Goal: Answer question/provide support: Share knowledge or assist other users

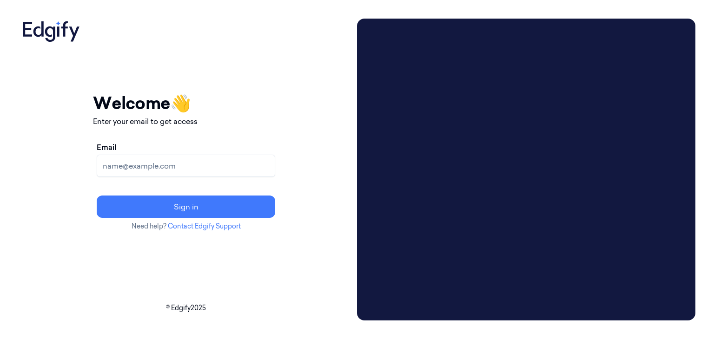
paste input "[PERSON_NAME][EMAIL_ADDRESS][DOMAIN_NAME]"
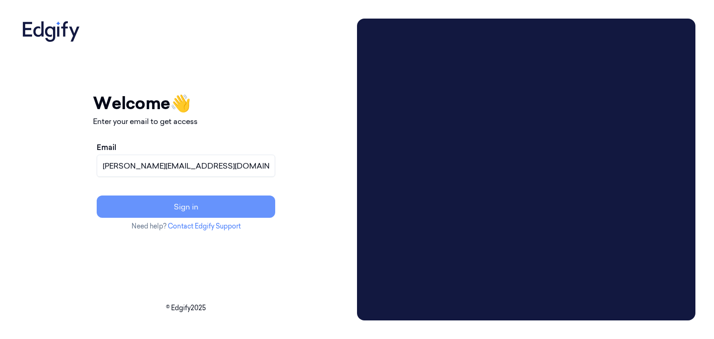
type input "[PERSON_NAME][EMAIL_ADDRESS][DOMAIN_NAME]"
click at [212, 209] on button "Sign in" at bounding box center [186, 207] width 179 height 22
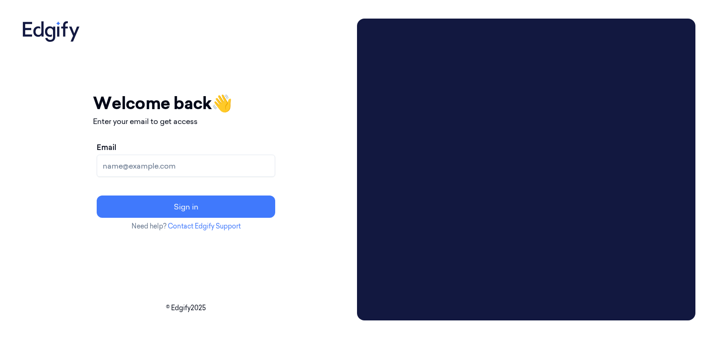
drag, startPoint x: 185, startPoint y: 160, endPoint x: 159, endPoint y: 164, distance: 25.8
paste input "pavankumar.kb@indivillage.co"
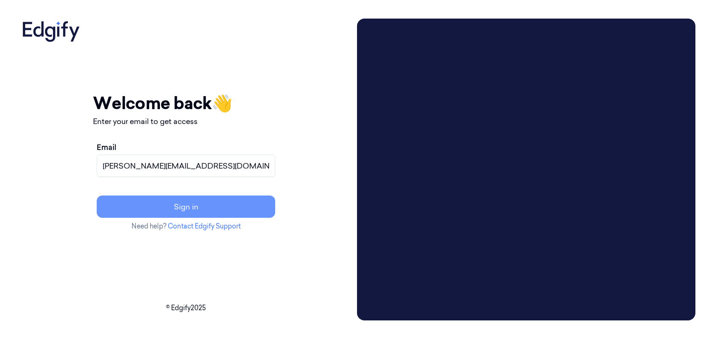
type input "pavankumar.kb@indivillage.co"
click at [218, 205] on button "Sign in" at bounding box center [186, 207] width 179 height 22
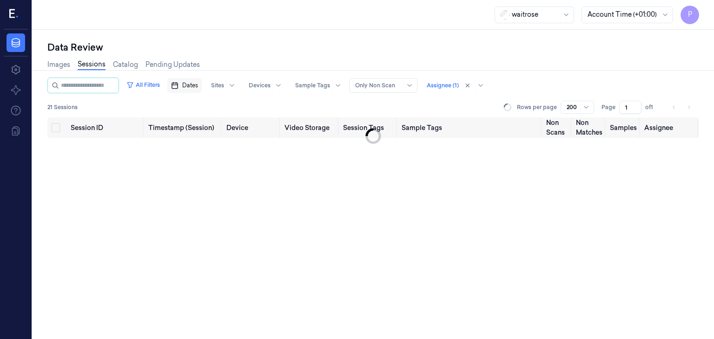
click at [196, 85] on span "Dates" at bounding box center [190, 85] width 16 height 8
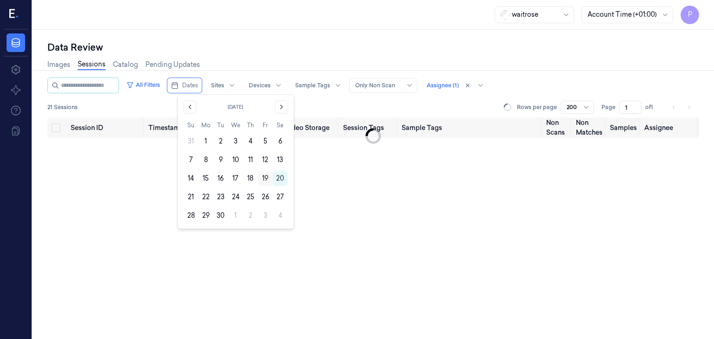
click at [266, 178] on button "19" at bounding box center [265, 178] width 15 height 15
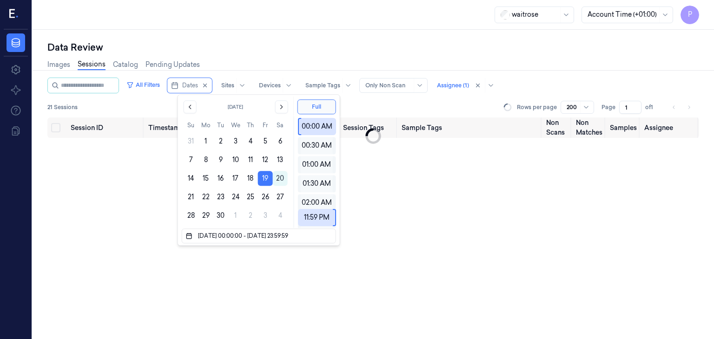
click at [380, 207] on div "Session ID Timestamp (Session) Device Video Storage Session Tags Sample Tags No…" at bounding box center [373, 229] width 652 height 222
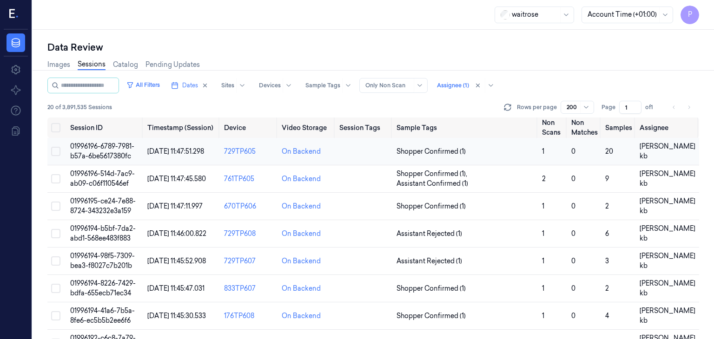
click at [110, 148] on span "01996196-6789-7981-b57a-6be5617380fc" at bounding box center [102, 151] width 64 height 18
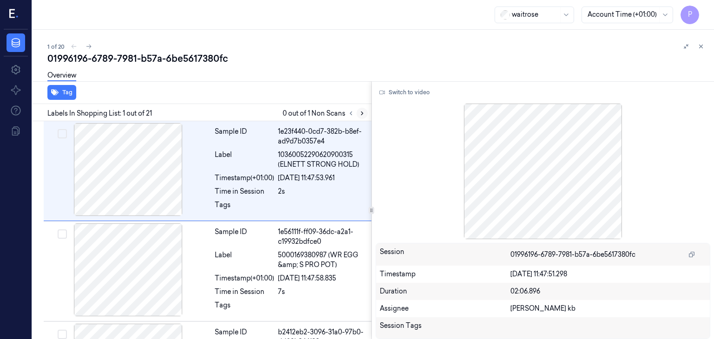
click at [361, 113] on icon at bounding box center [362, 113] width 7 height 7
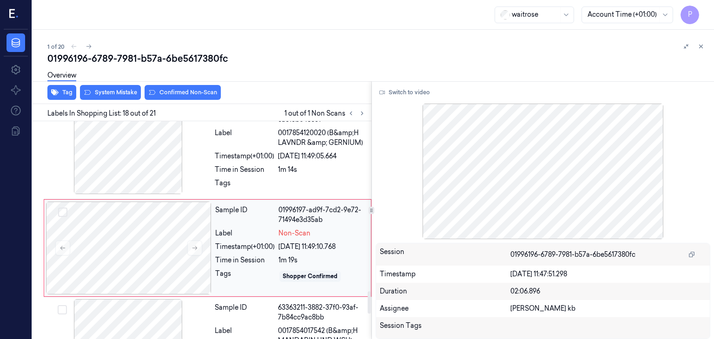
scroll to position [1660, 0]
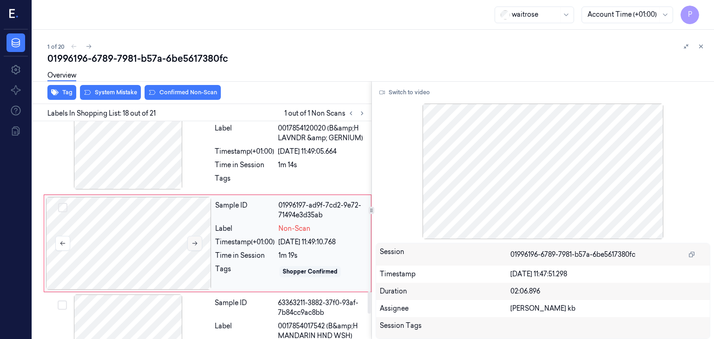
click at [192, 240] on icon at bounding box center [195, 243] width 7 height 7
click at [196, 242] on icon at bounding box center [194, 244] width 5 height 4
click at [391, 92] on button "Switch to video" at bounding box center [405, 92] width 58 height 15
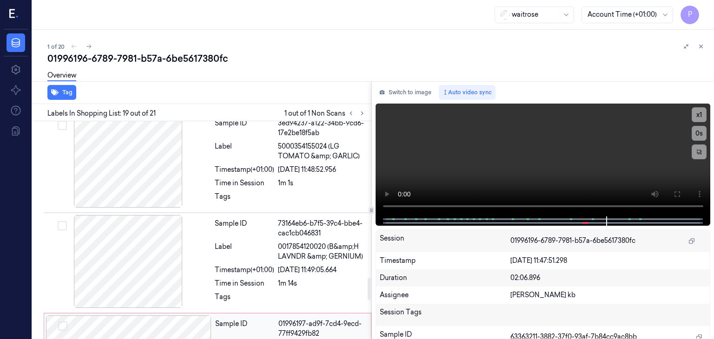
scroll to position [1526, 0]
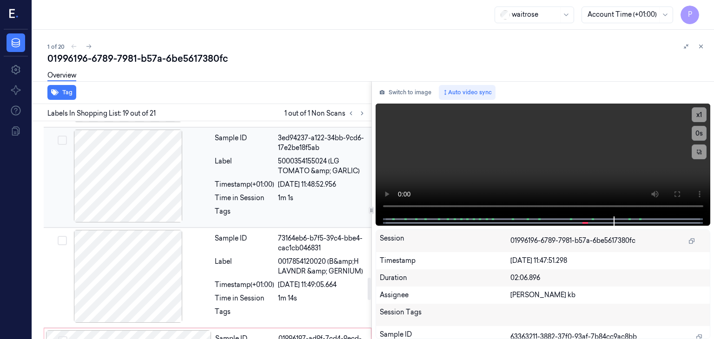
click at [351, 193] on div "1m 1s" at bounding box center [322, 198] width 88 height 10
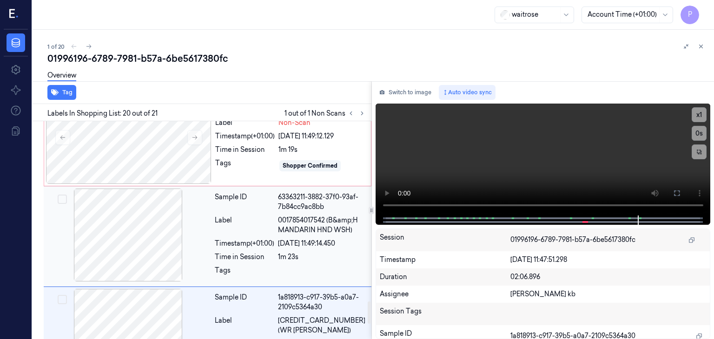
scroll to position [1719, 0]
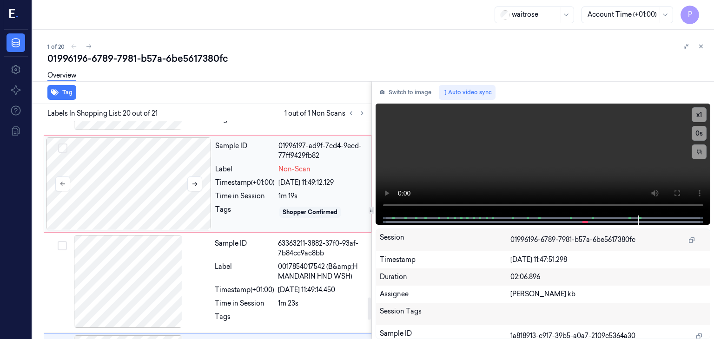
click at [144, 162] on div at bounding box center [129, 184] width 166 height 93
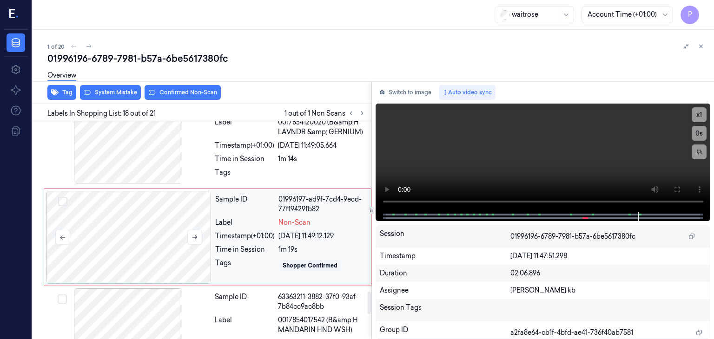
scroll to position [1660, 0]
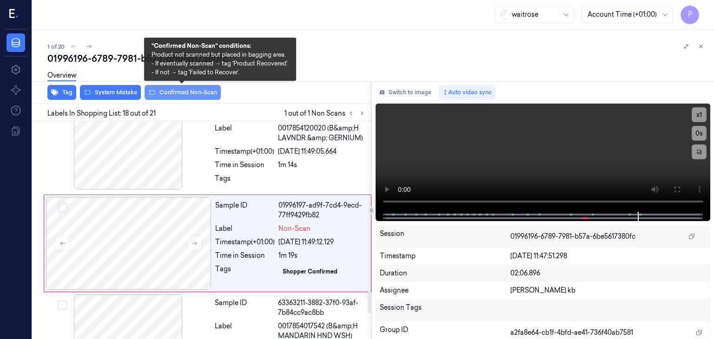
click at [179, 91] on button "Confirmed Non-Scan" at bounding box center [183, 92] width 76 height 15
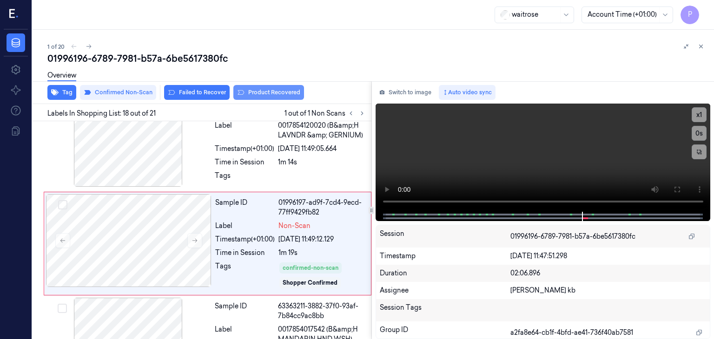
click at [261, 90] on button "Product Recovered" at bounding box center [268, 92] width 71 height 15
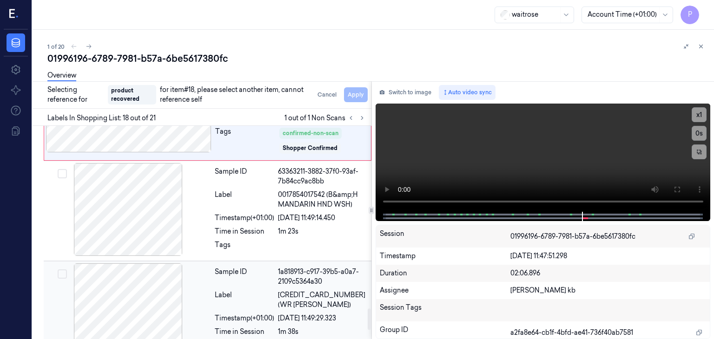
scroll to position [1848, 0]
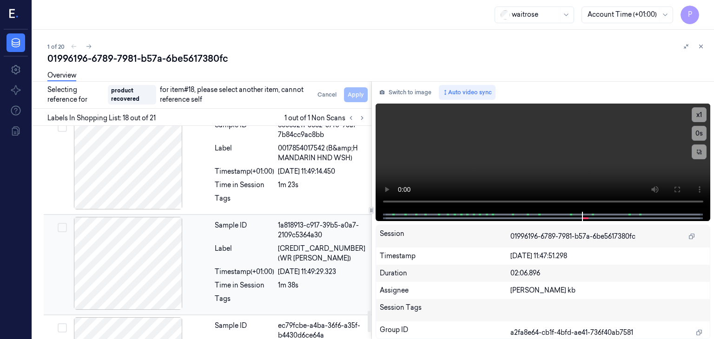
click at [89, 236] on div at bounding box center [129, 263] width 166 height 93
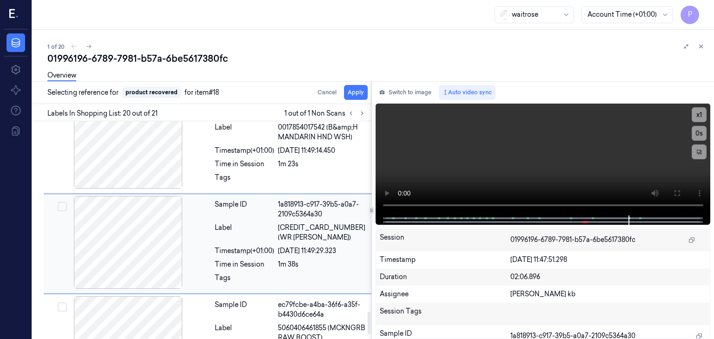
click at [64, 202] on button "Select row" at bounding box center [62, 206] width 9 height 9
click at [356, 92] on button "Apply" at bounding box center [356, 92] width 24 height 15
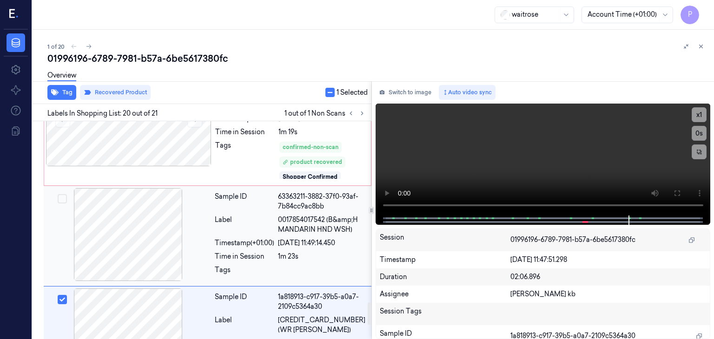
scroll to position [1737, 0]
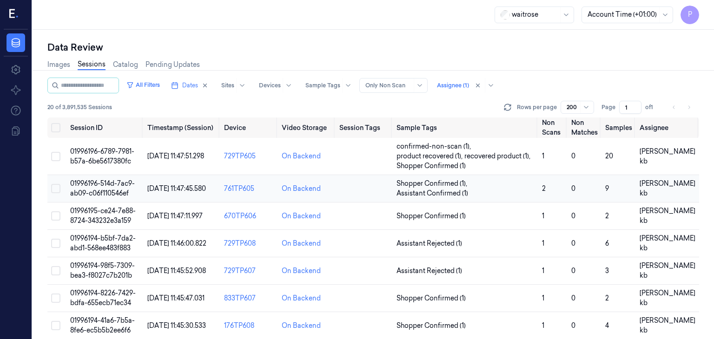
click at [98, 185] on span "01996196-514d-7ac9-ab09-c06f110546ef" at bounding box center [102, 188] width 65 height 18
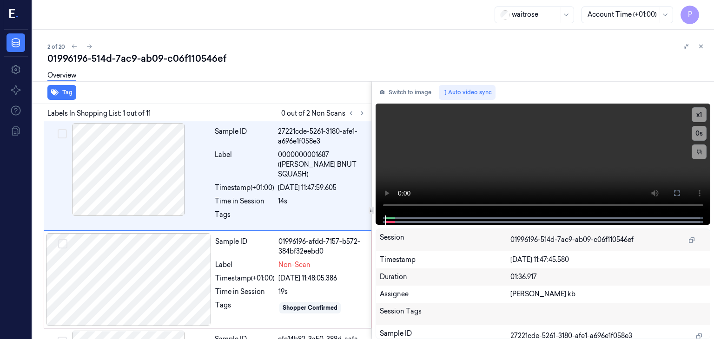
drag, startPoint x: 202, startPoint y: 0, endPoint x: 504, endPoint y: 58, distance: 307.6
click at [504, 58] on div "01996196-514d-7ac9-ab09-c06f110546ef" at bounding box center [376, 58] width 659 height 13
click at [361, 112] on icon at bounding box center [362, 113] width 7 height 7
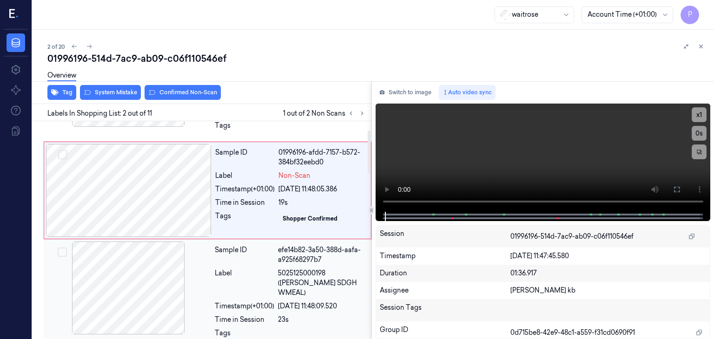
scroll to position [39, 0]
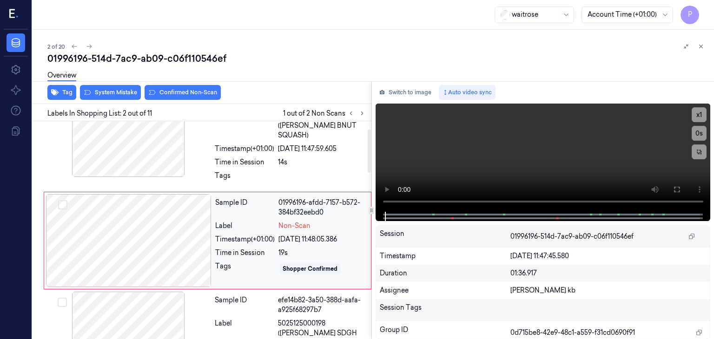
click at [142, 224] on div at bounding box center [129, 240] width 166 height 93
click at [149, 235] on div at bounding box center [129, 240] width 166 height 93
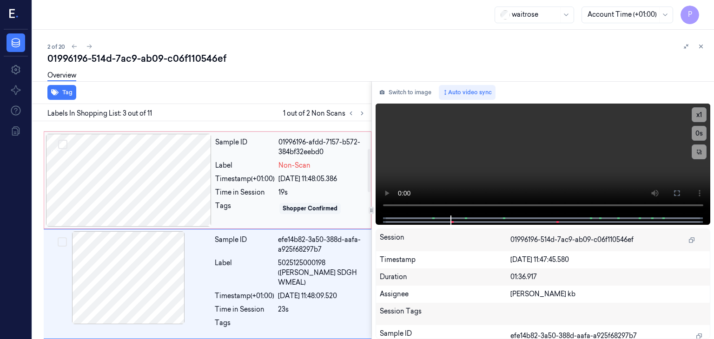
scroll to position [45, 0]
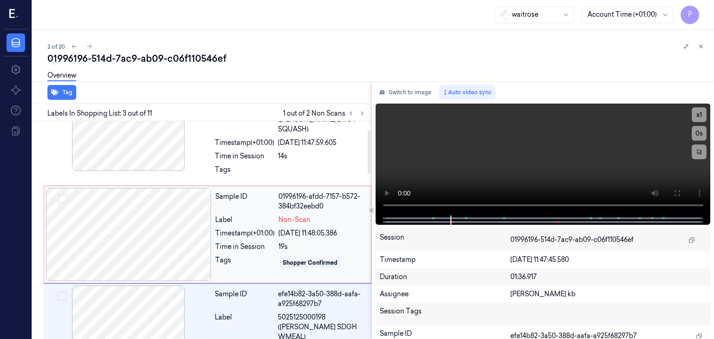
click at [168, 214] on div at bounding box center [129, 234] width 166 height 93
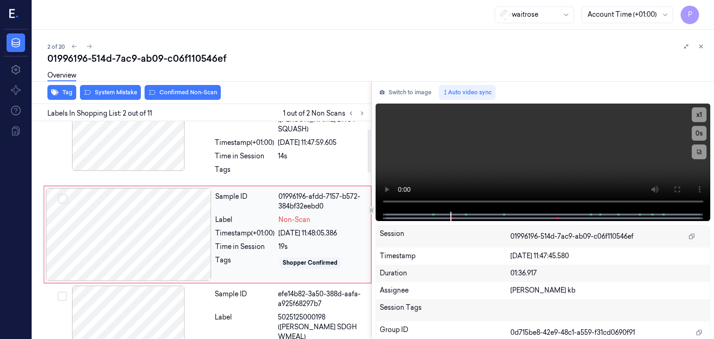
scroll to position [39, 0]
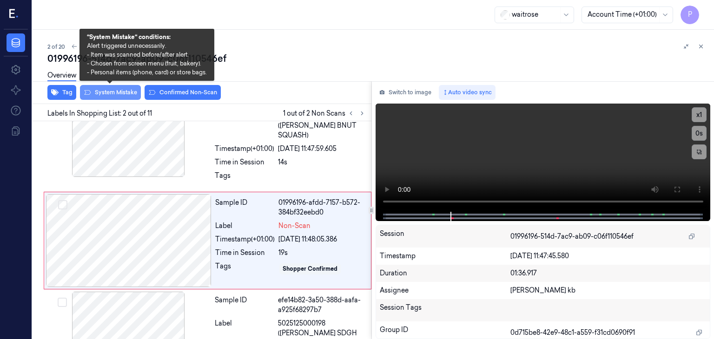
click at [126, 92] on button "System Mistake" at bounding box center [110, 92] width 61 height 15
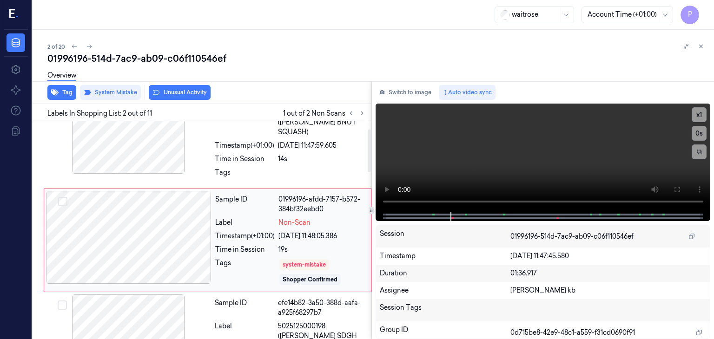
scroll to position [0, 0]
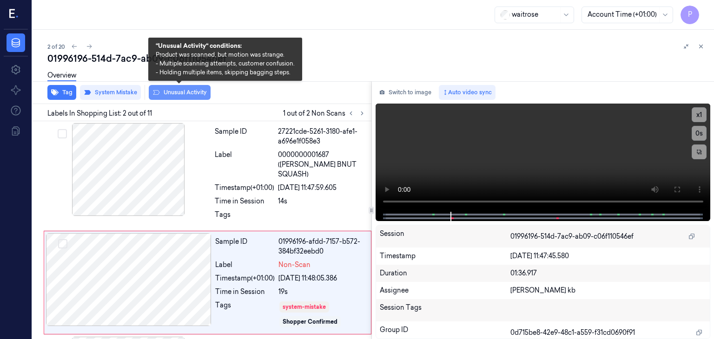
click at [189, 94] on button "Unusual Activity" at bounding box center [180, 92] width 62 height 15
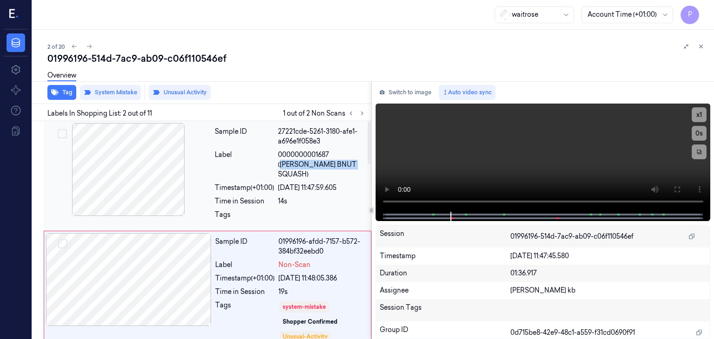
drag, startPoint x: 334, startPoint y: 153, endPoint x: 363, endPoint y: 164, distance: 30.9
click at [363, 164] on span "0000000001687 (WR ESS BNUT SQUASH)" at bounding box center [322, 164] width 88 height 29
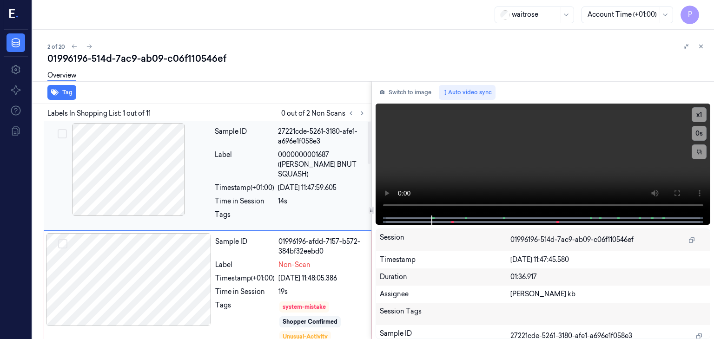
click at [154, 185] on div at bounding box center [129, 169] width 166 height 93
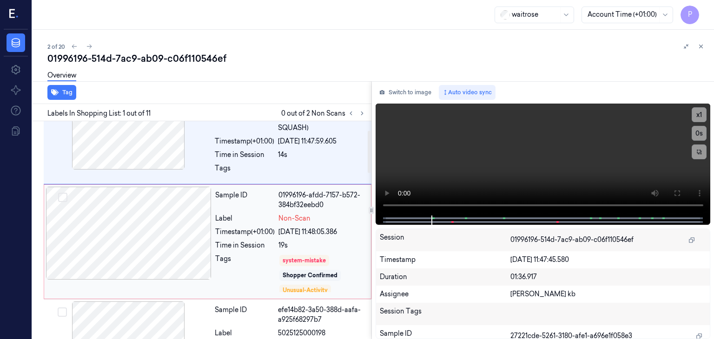
click at [181, 238] on div at bounding box center [129, 233] width 166 height 93
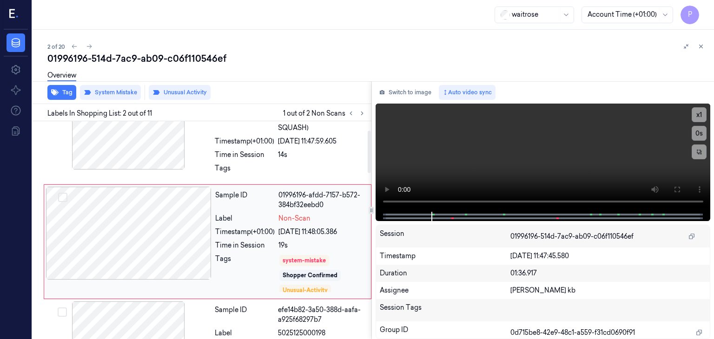
scroll to position [48, 0]
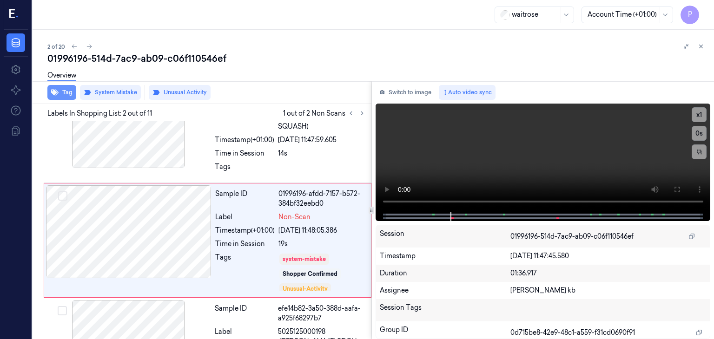
click at [68, 92] on button "Tag" at bounding box center [61, 92] width 29 height 15
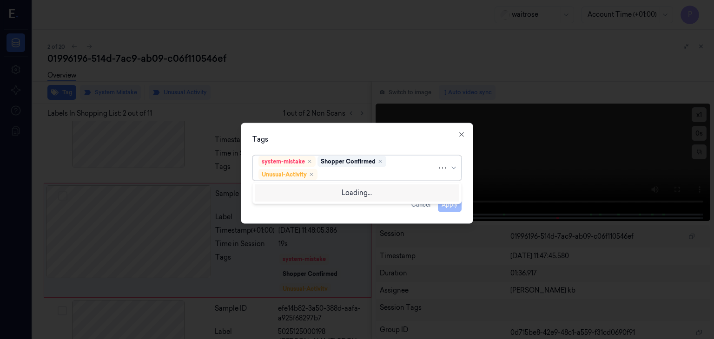
click at [333, 173] on div at bounding box center [378, 175] width 118 height 10
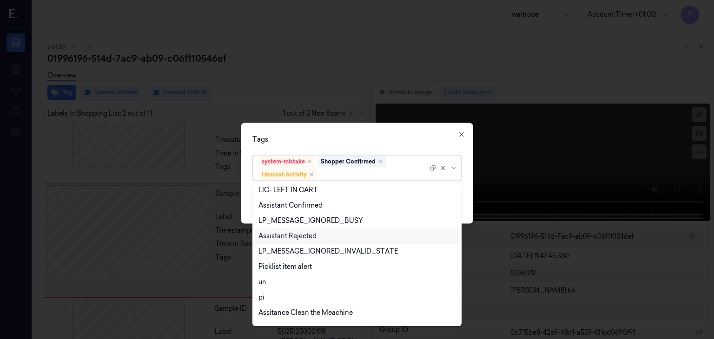
scroll to position [167, 0]
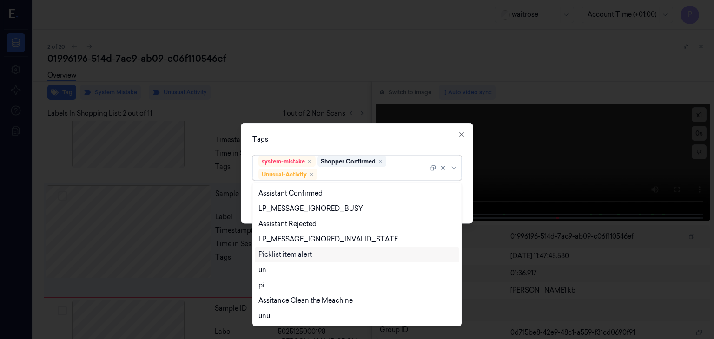
click at [286, 252] on div "Picklist item alert" at bounding box center [284, 255] width 53 height 10
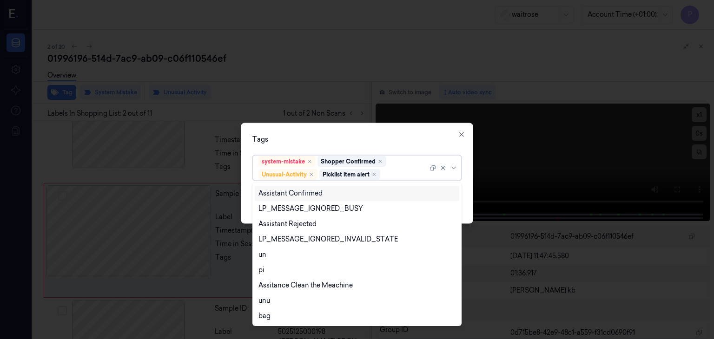
click at [410, 133] on div "Tags option Picklist item alert, selected. 20 results available. Use Up and Dow…" at bounding box center [357, 173] width 232 height 101
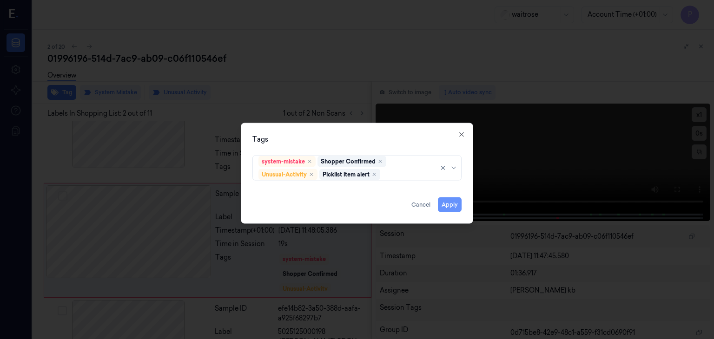
click at [451, 204] on button "Apply" at bounding box center [450, 205] width 24 height 15
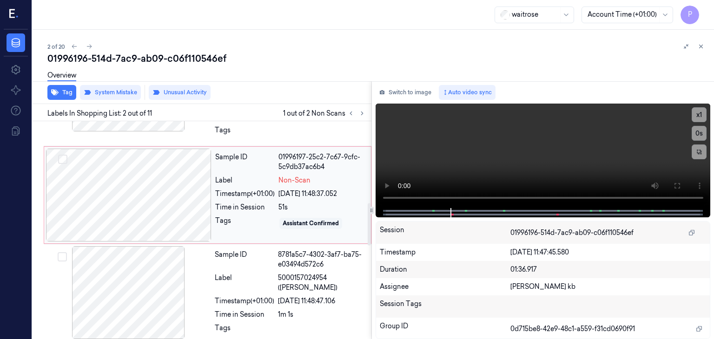
click at [143, 156] on div at bounding box center [129, 195] width 166 height 93
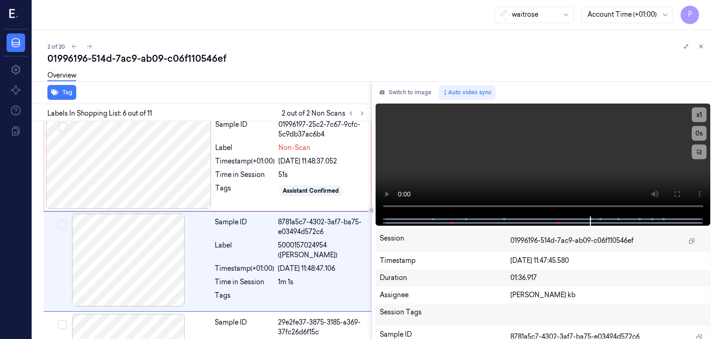
scroll to position [453, 0]
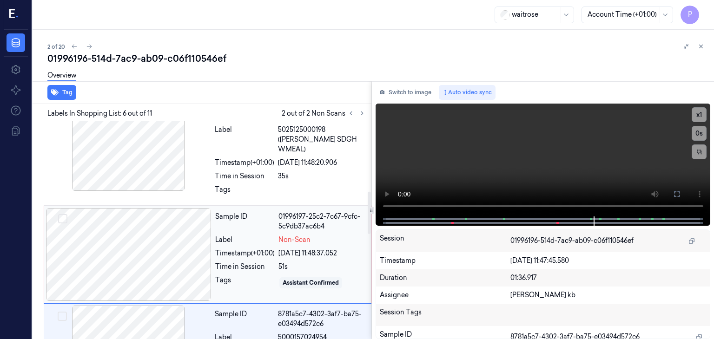
click at [188, 210] on div at bounding box center [129, 254] width 166 height 93
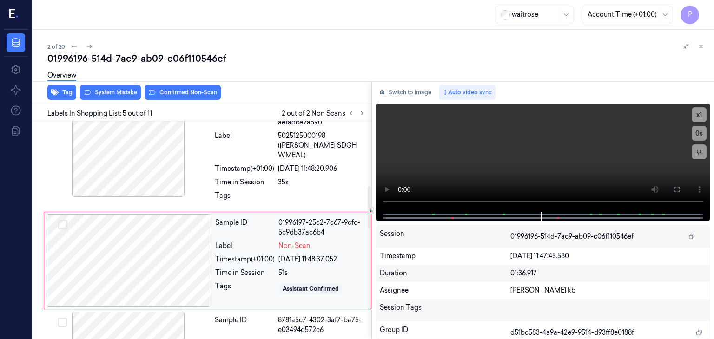
scroll to position [308, 0]
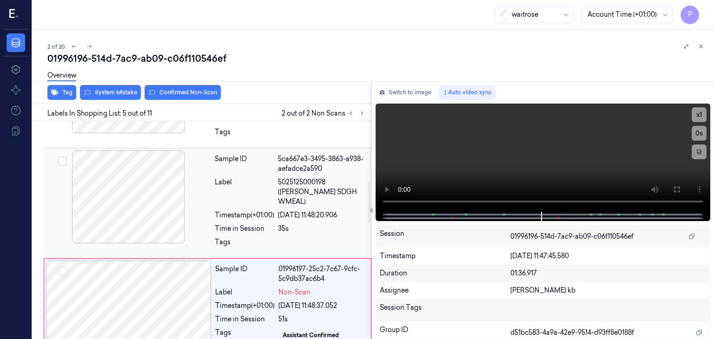
click at [178, 159] on div at bounding box center [129, 197] width 166 height 93
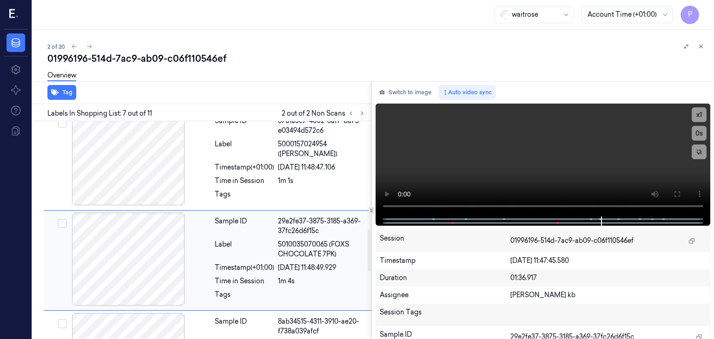
scroll to position [461, 0]
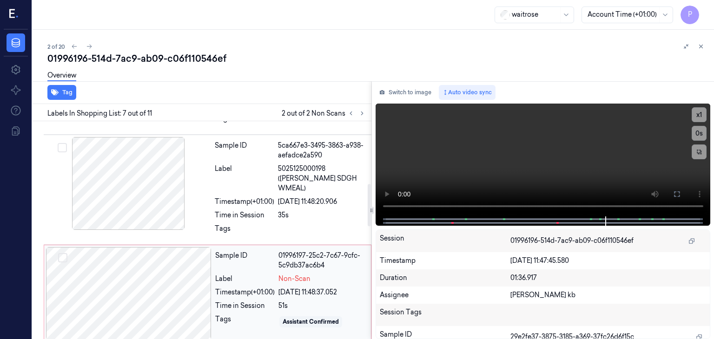
click at [163, 247] on div at bounding box center [129, 293] width 166 height 93
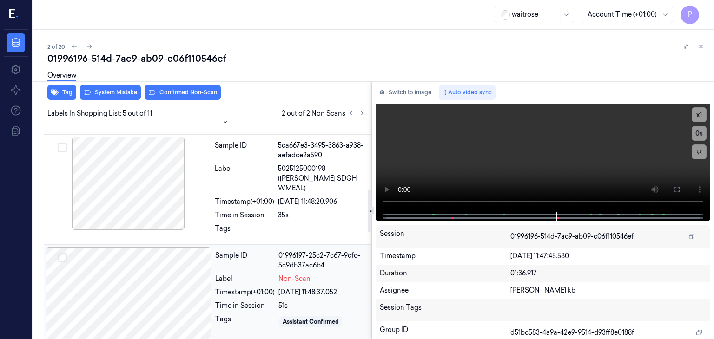
scroll to position [354, 0]
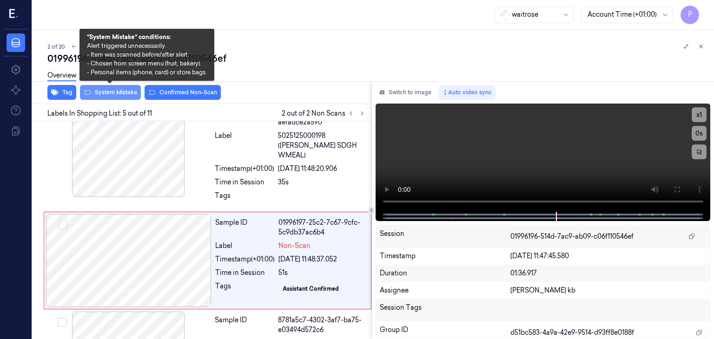
click at [114, 90] on button "System Mistake" at bounding box center [110, 92] width 61 height 15
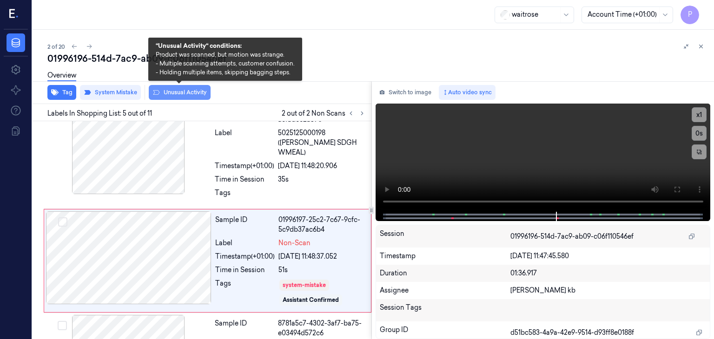
click at [184, 93] on button "Unusual Activity" at bounding box center [180, 92] width 62 height 15
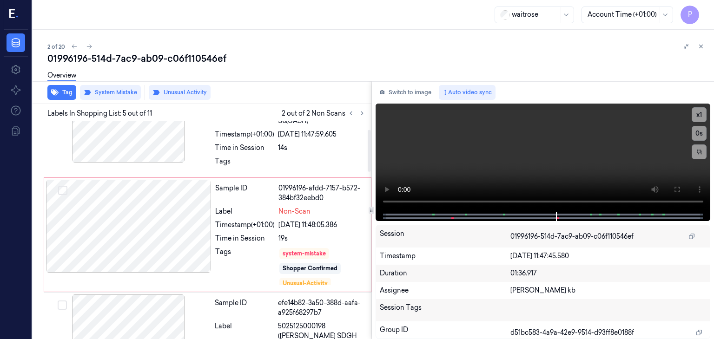
scroll to position [38, 0]
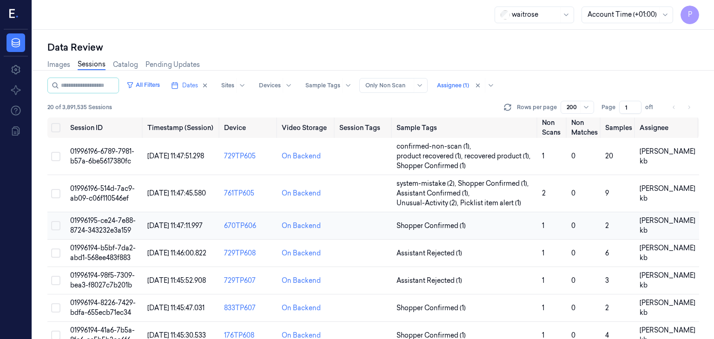
click at [112, 222] on span "01996195-ce24-7e88-8724-343232e3a159" at bounding box center [103, 226] width 66 height 18
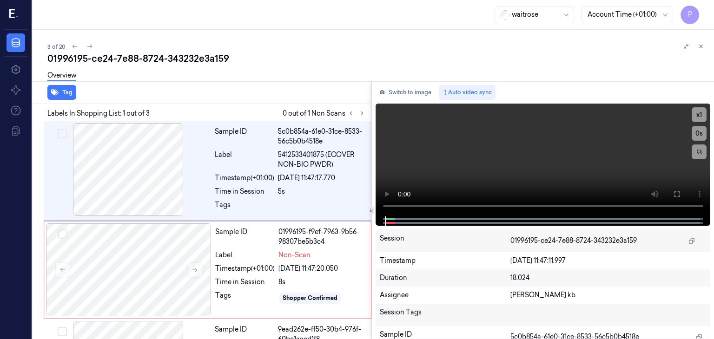
click at [256, 76] on div "Overview" at bounding box center [376, 77] width 659 height 24
click at [364, 111] on icon at bounding box center [362, 113] width 7 height 7
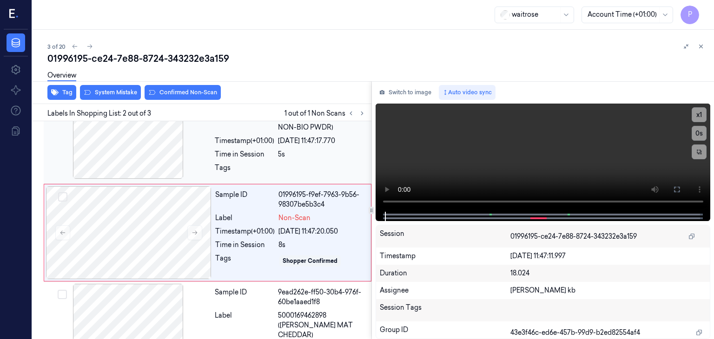
scroll to position [39, 0]
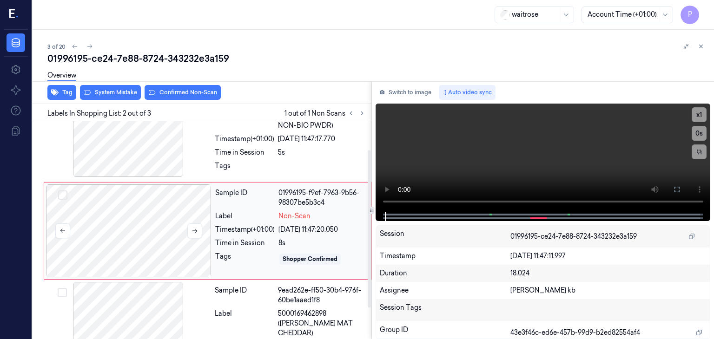
click at [126, 228] on div at bounding box center [129, 231] width 166 height 93
click at [199, 230] on button at bounding box center [194, 231] width 15 height 15
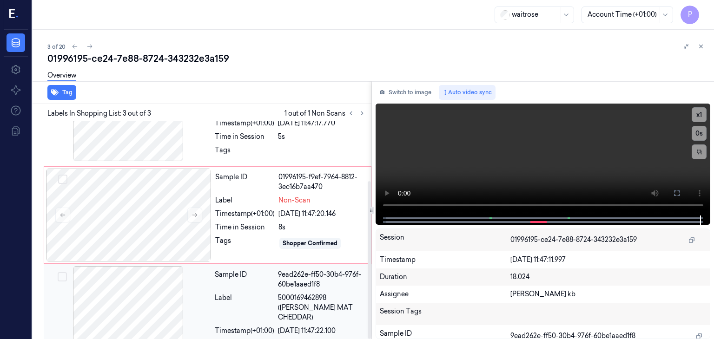
scroll to position [82, 0]
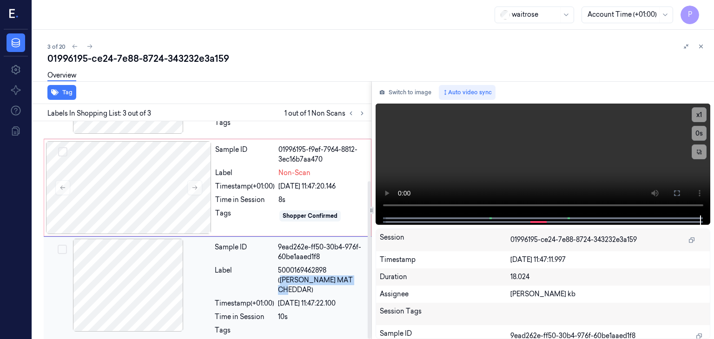
drag, startPoint x: 331, startPoint y: 269, endPoint x: 365, endPoint y: 278, distance: 35.5
click at [365, 278] on span "5000169462898 (WR DORG MAT CHEDDAR)" at bounding box center [322, 280] width 88 height 29
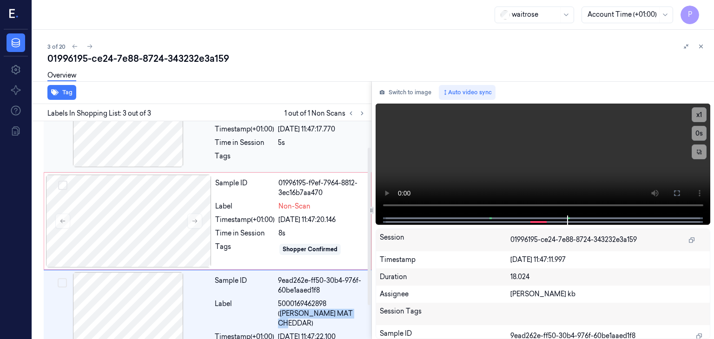
scroll to position [36, 0]
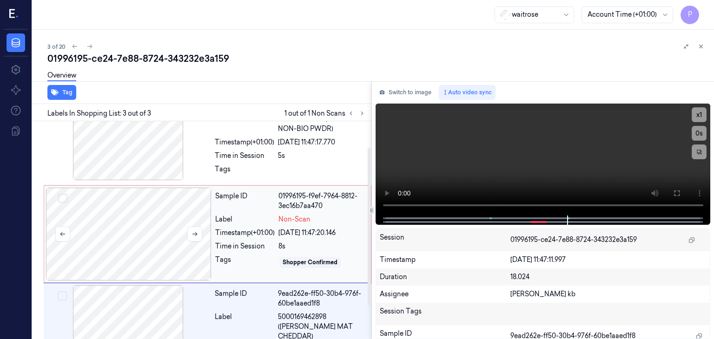
click at [156, 237] on div at bounding box center [129, 234] width 166 height 93
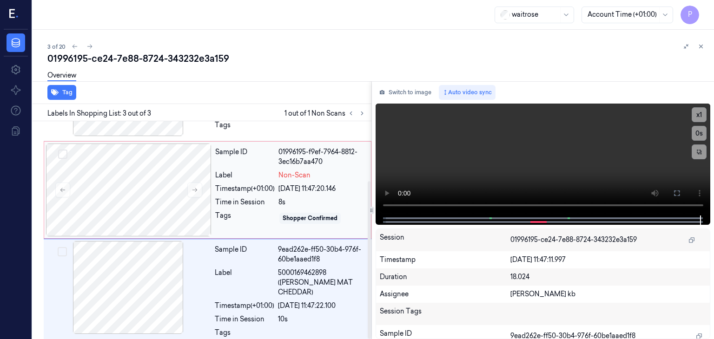
scroll to position [82, 0]
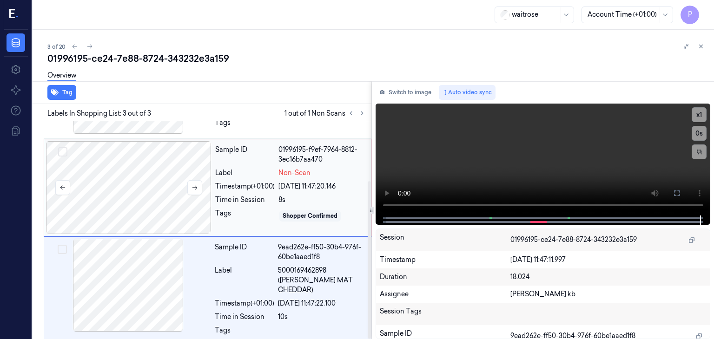
click at [151, 181] on div at bounding box center [129, 187] width 166 height 93
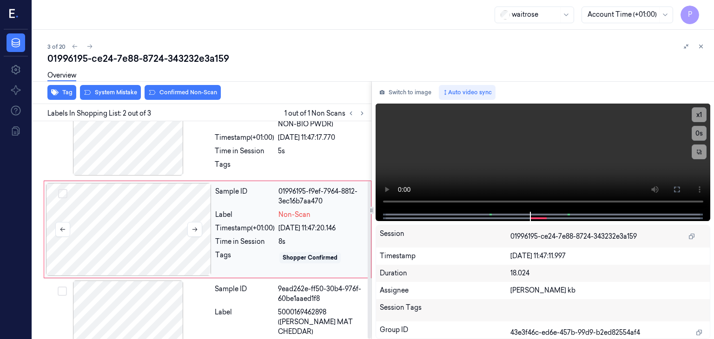
scroll to position [39, 0]
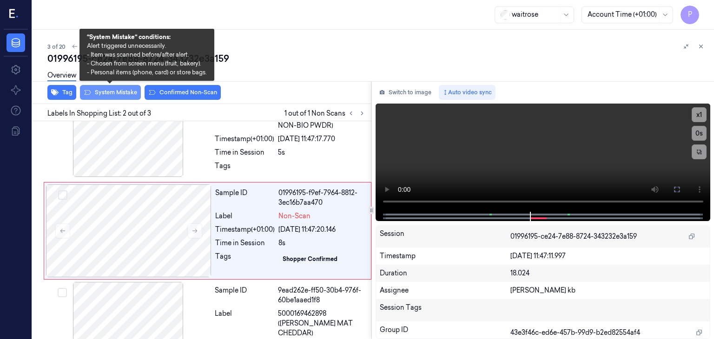
click at [112, 92] on button "System Mistake" at bounding box center [110, 92] width 61 height 15
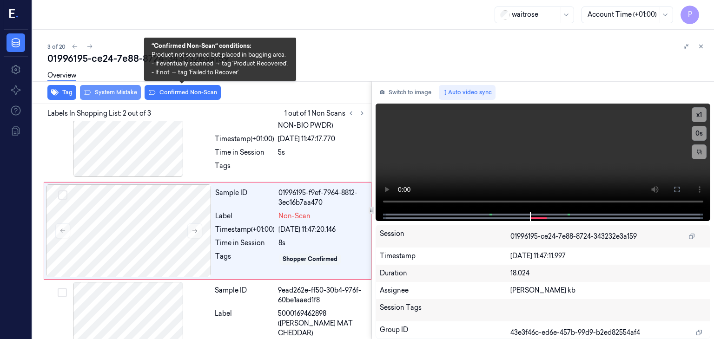
scroll to position [42, 0]
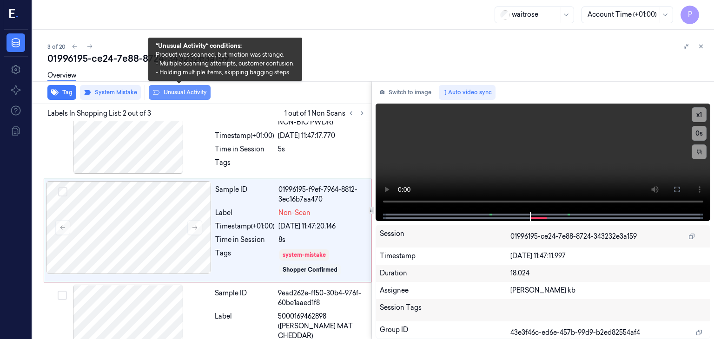
click at [180, 93] on button "Unusual Activity" at bounding box center [180, 92] width 62 height 15
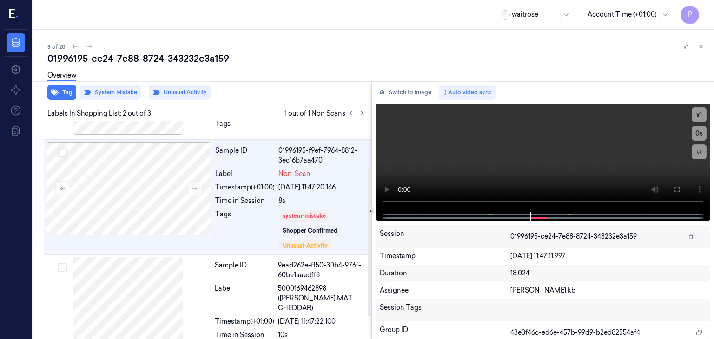
scroll to position [94, 0]
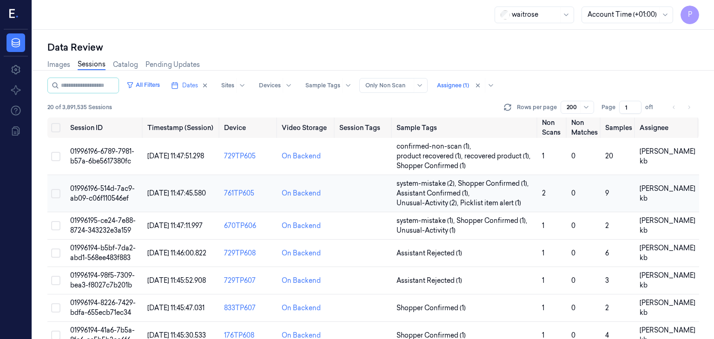
scroll to position [46, 0]
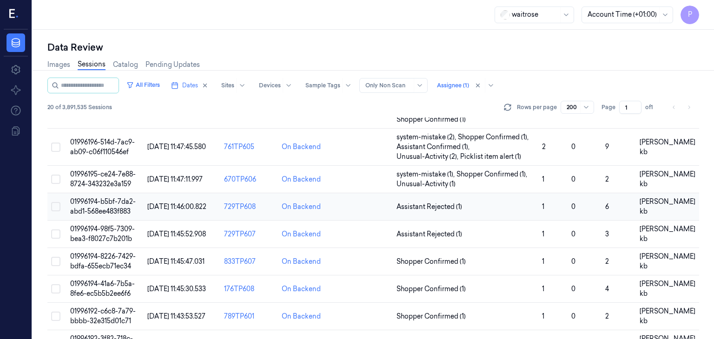
click at [99, 207] on span "01996194-b5bf-7da2-abd1-568ee483f883" at bounding box center [103, 207] width 66 height 18
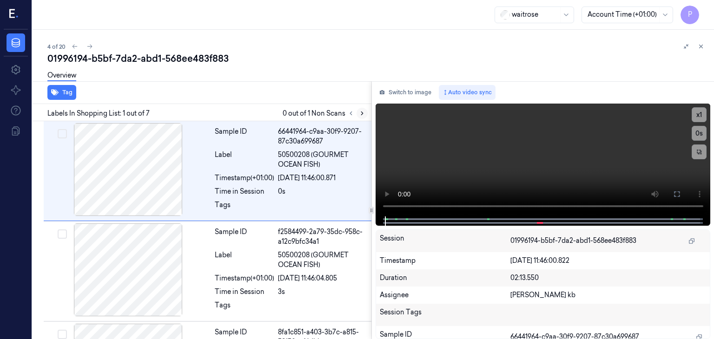
click at [360, 113] on icon at bounding box center [362, 113] width 7 height 7
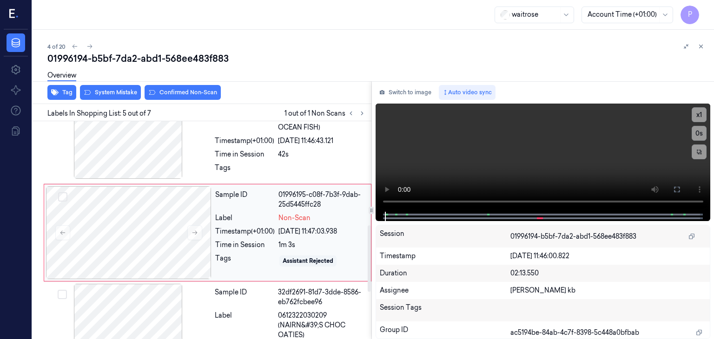
scroll to position [340, 0]
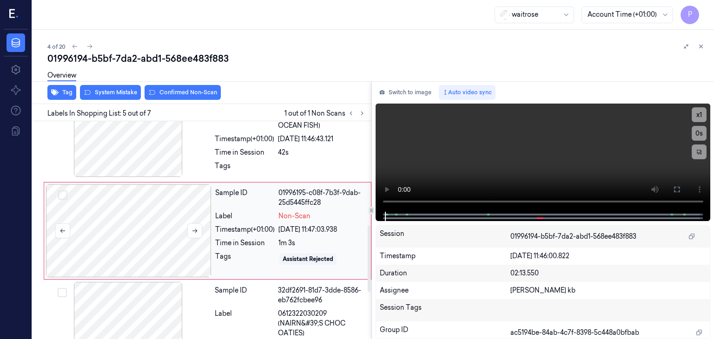
click at [165, 217] on div at bounding box center [129, 231] width 166 height 93
click at [196, 228] on icon at bounding box center [195, 231] width 7 height 7
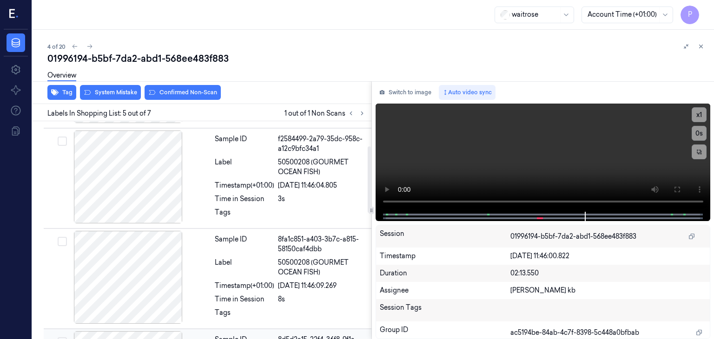
scroll to position [0, 0]
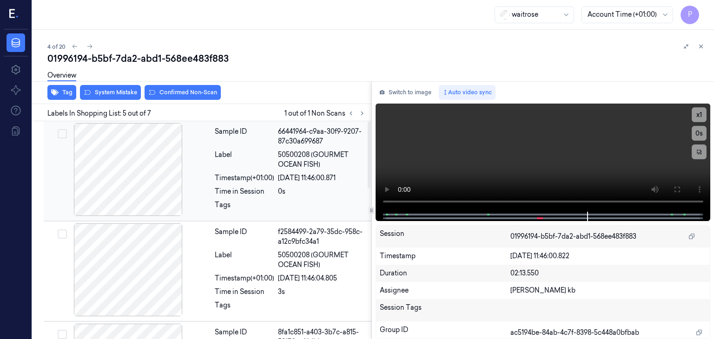
click at [178, 159] on div at bounding box center [129, 169] width 166 height 93
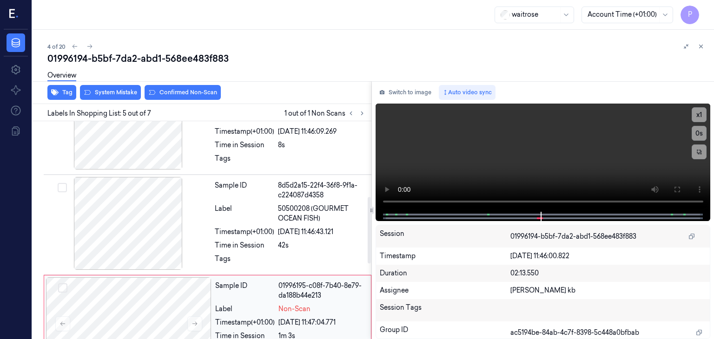
scroll to position [340, 0]
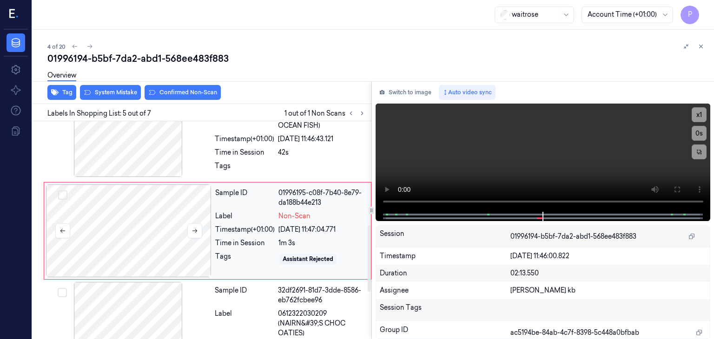
click at [160, 236] on div at bounding box center [129, 231] width 166 height 93
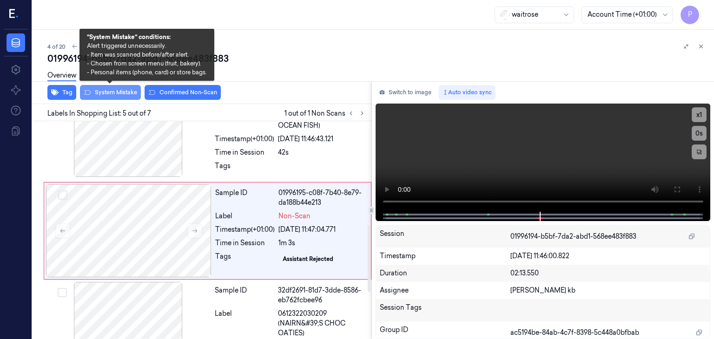
click at [126, 93] on button "System Mistake" at bounding box center [110, 92] width 61 height 15
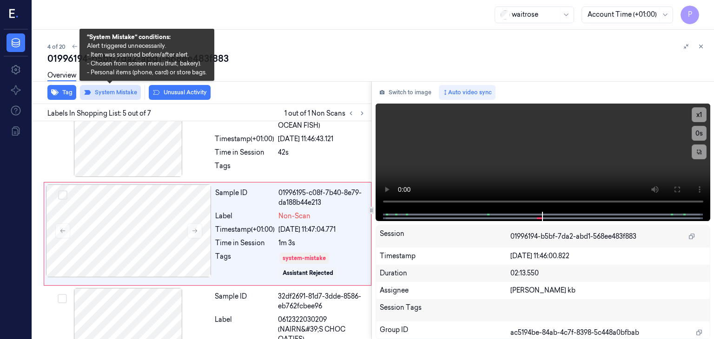
scroll to position [343, 0]
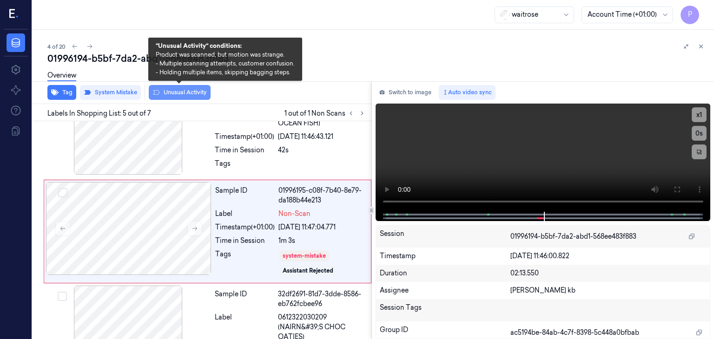
click at [185, 90] on button "Unusual Activity" at bounding box center [180, 92] width 62 height 15
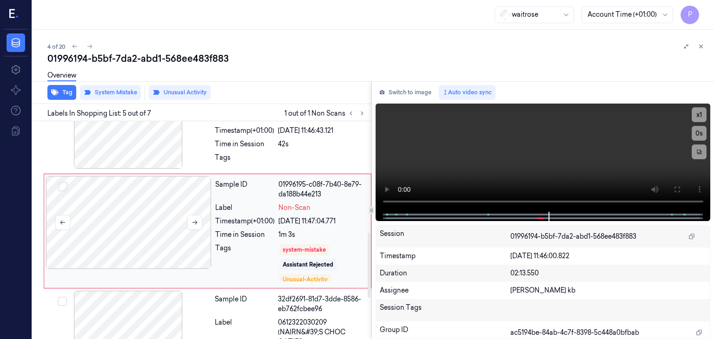
scroll to position [395, 0]
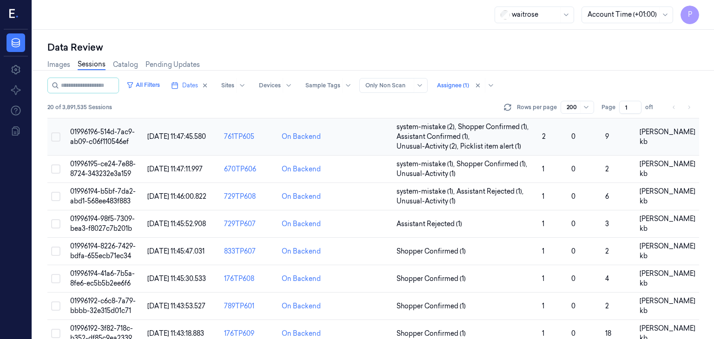
scroll to position [93, 0]
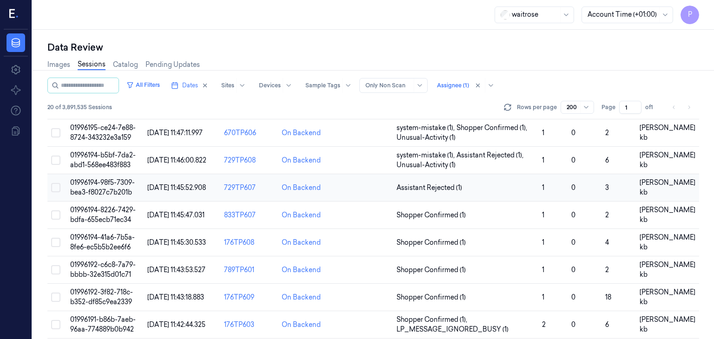
click at [117, 184] on span "01996194-98f5-7309-bea3-f8027c7b201b" at bounding box center [102, 188] width 65 height 18
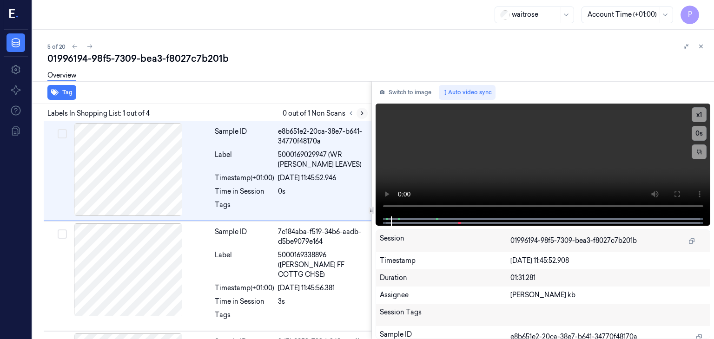
click at [362, 115] on icon at bounding box center [362, 113] width 7 height 7
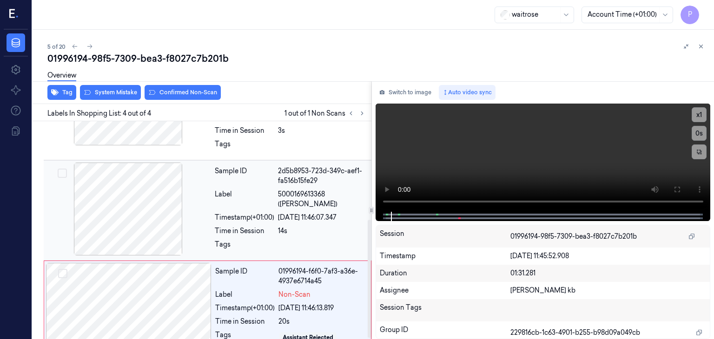
scroll to position [183, 0]
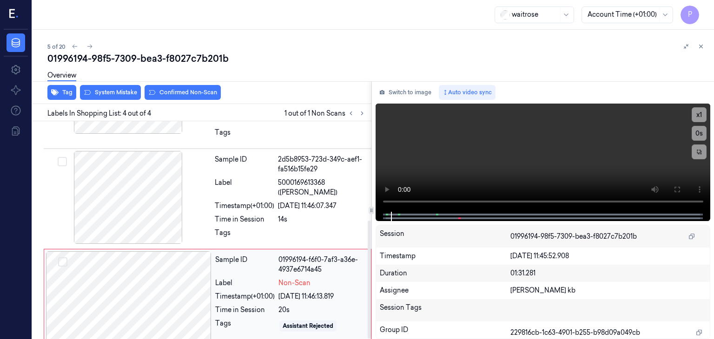
click at [143, 300] on div at bounding box center [129, 298] width 166 height 93
click at [175, 277] on div at bounding box center [129, 298] width 166 height 93
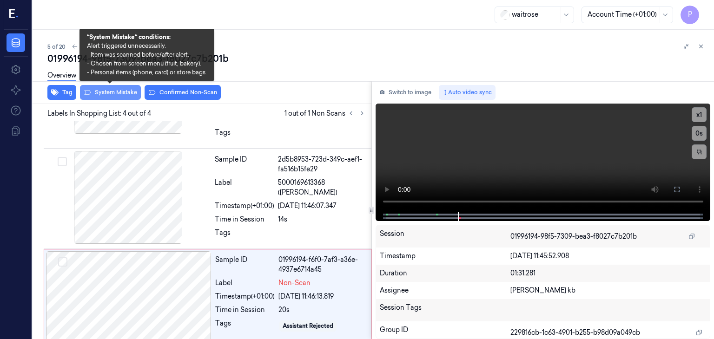
click at [118, 92] on button "System Mistake" at bounding box center [110, 92] width 61 height 15
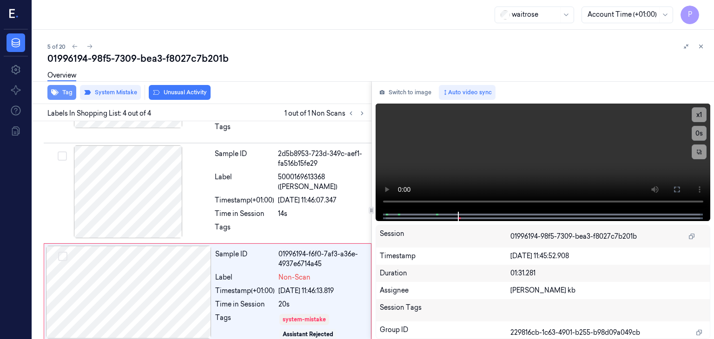
click at [70, 90] on button "Tag" at bounding box center [61, 92] width 29 height 15
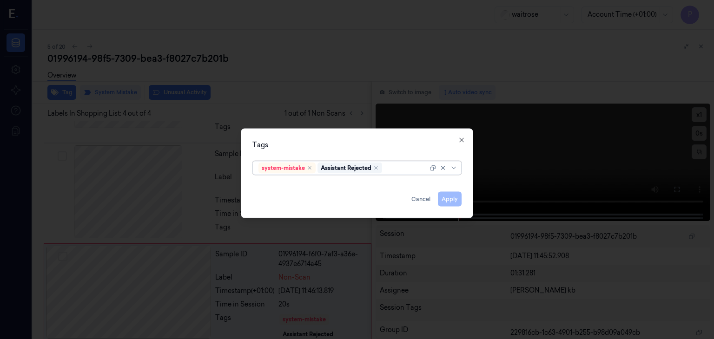
click at [401, 168] on div at bounding box center [406, 168] width 44 height 10
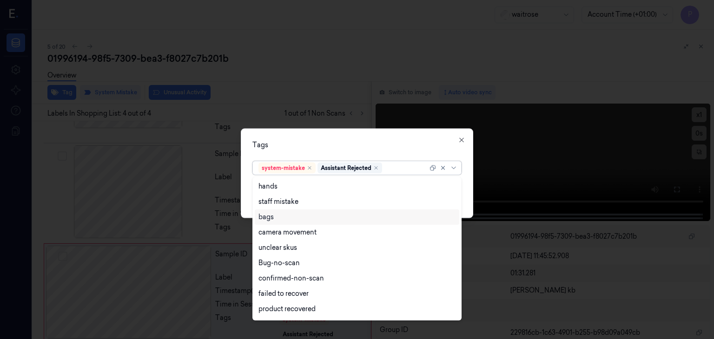
click at [275, 217] on div "bags" at bounding box center [356, 217] width 197 height 10
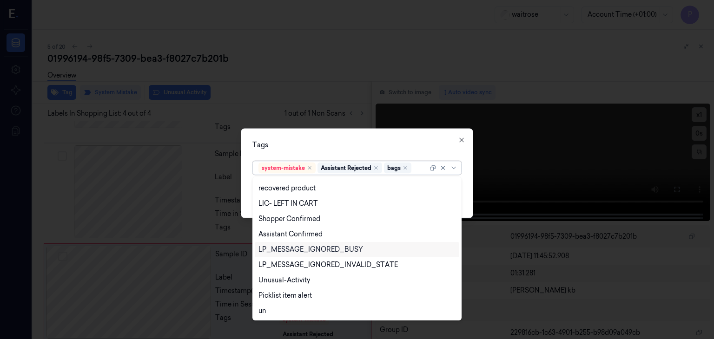
scroll to position [0, 0]
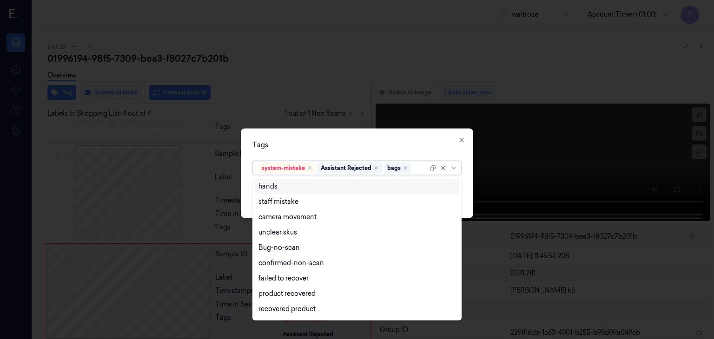
click at [413, 144] on div "Tags" at bounding box center [356, 145] width 209 height 10
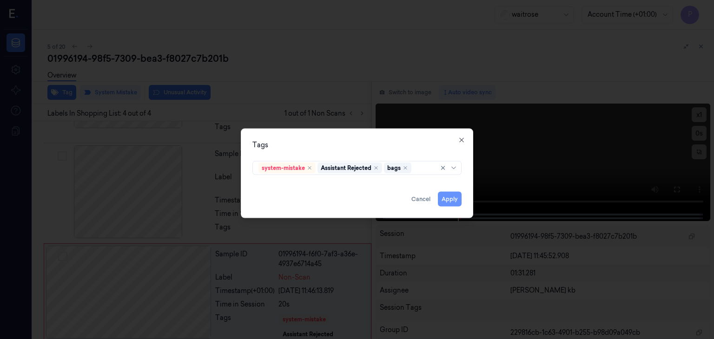
click at [448, 199] on button "Apply" at bounding box center [450, 199] width 24 height 15
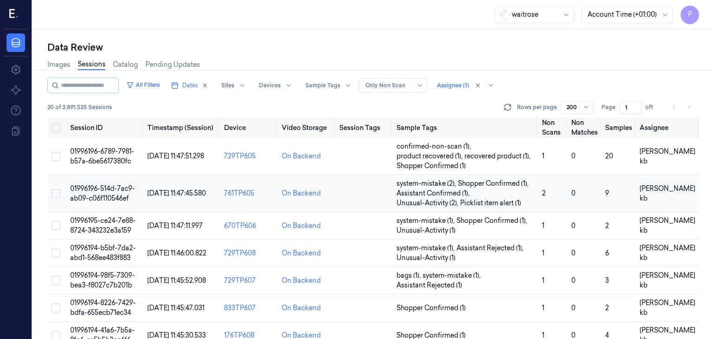
scroll to position [46, 0]
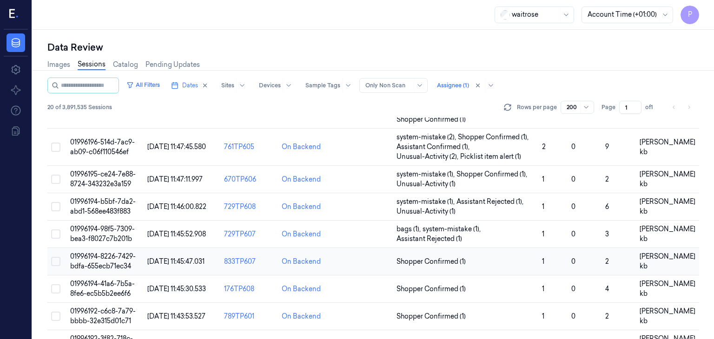
click at [110, 260] on td "01996194-8226-7429-bdfa-655ecb71ec34" at bounding box center [104, 261] width 77 height 27
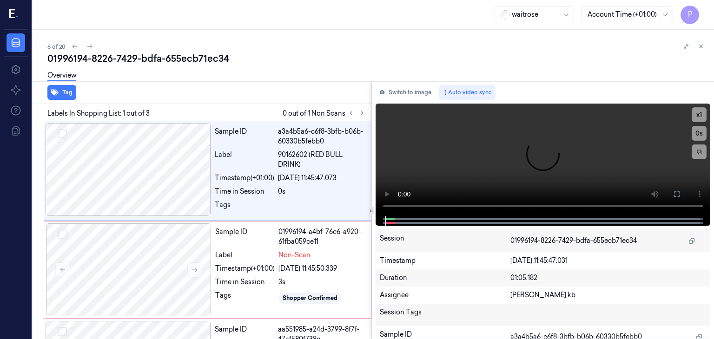
drag, startPoint x: 292, startPoint y: 0, endPoint x: 519, endPoint y: 56, distance: 233.3
click at [519, 56] on div "01996194-8226-7429-bdfa-655ecb71ec34" at bounding box center [376, 58] width 659 height 13
click at [132, 263] on div at bounding box center [129, 270] width 166 height 93
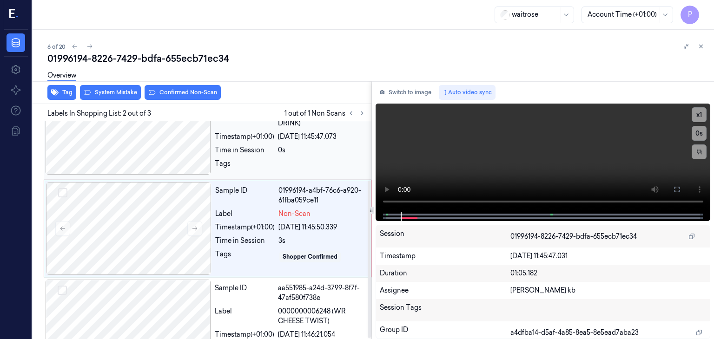
scroll to position [39, 0]
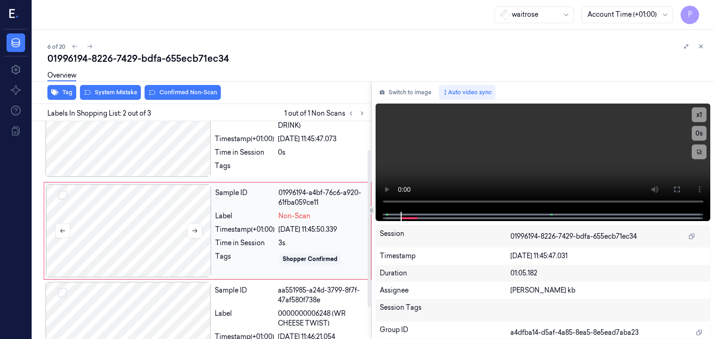
click at [152, 234] on div at bounding box center [129, 231] width 166 height 93
click at [192, 229] on icon at bounding box center [195, 231] width 7 height 7
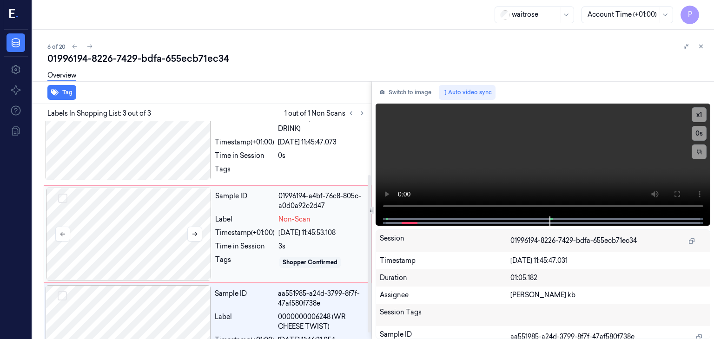
scroll to position [82, 0]
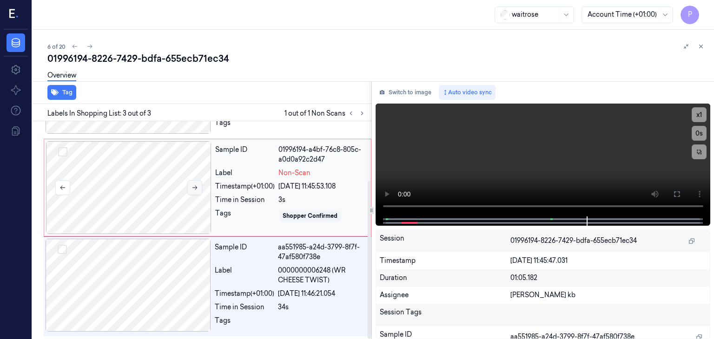
click at [190, 184] on button at bounding box center [194, 187] width 15 height 15
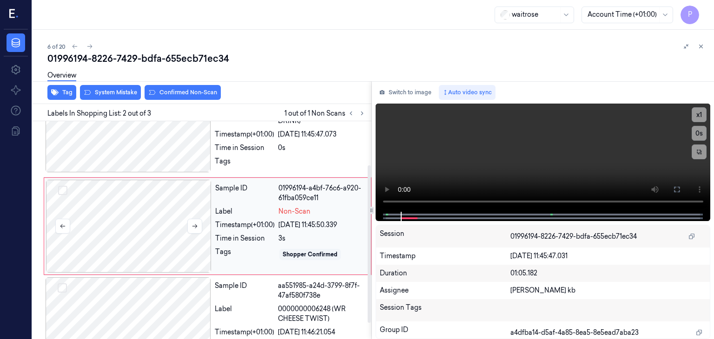
scroll to position [39, 0]
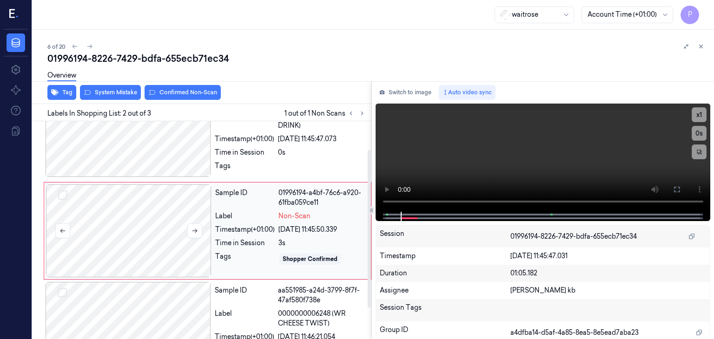
click at [157, 212] on div at bounding box center [129, 231] width 166 height 93
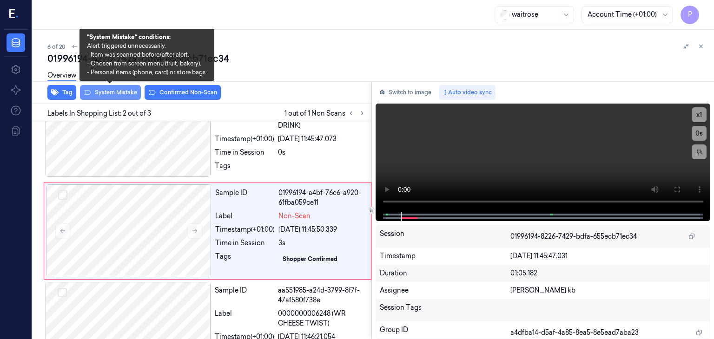
click at [128, 90] on button "System Mistake" at bounding box center [110, 92] width 61 height 15
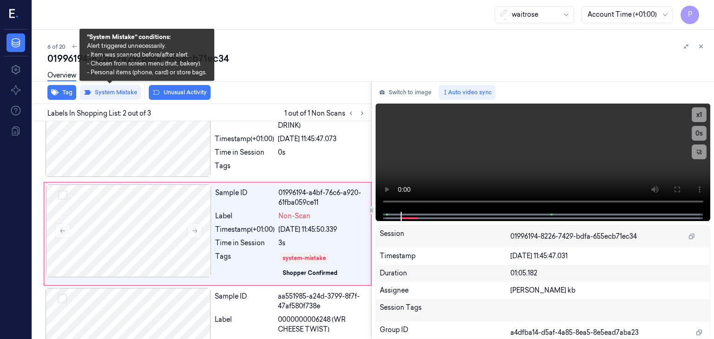
scroll to position [42, 0]
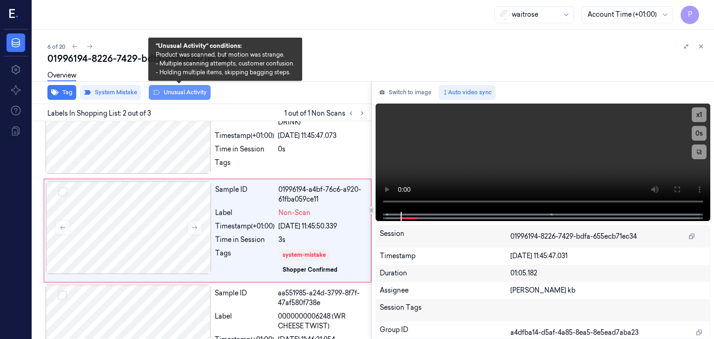
click at [195, 92] on button "Unusual Activity" at bounding box center [180, 92] width 62 height 15
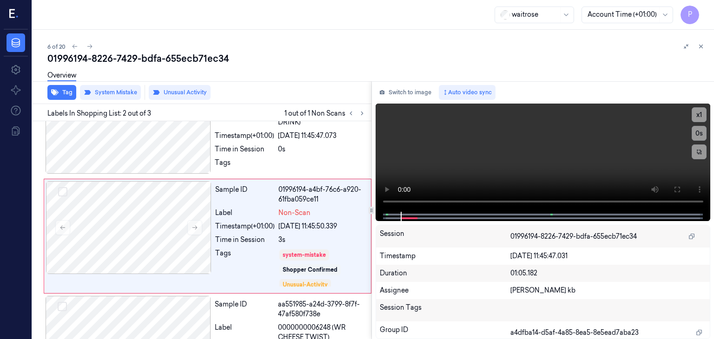
scroll to position [48, 0]
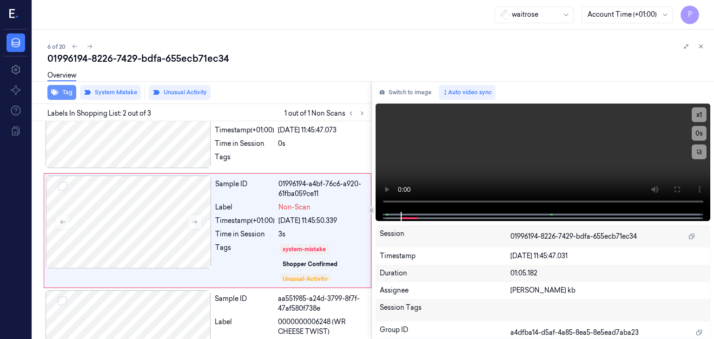
click at [69, 91] on button "Tag" at bounding box center [61, 92] width 29 height 15
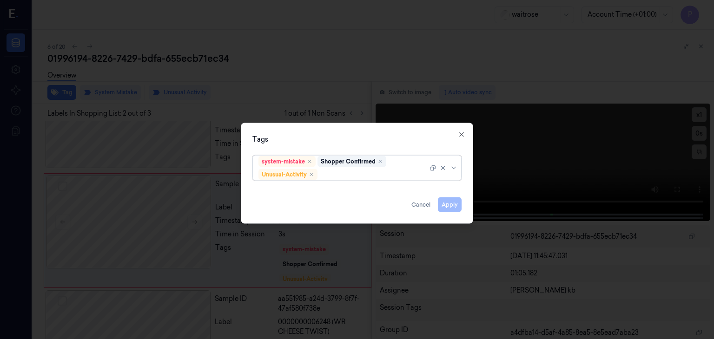
click at [340, 173] on div at bounding box center [373, 175] width 108 height 10
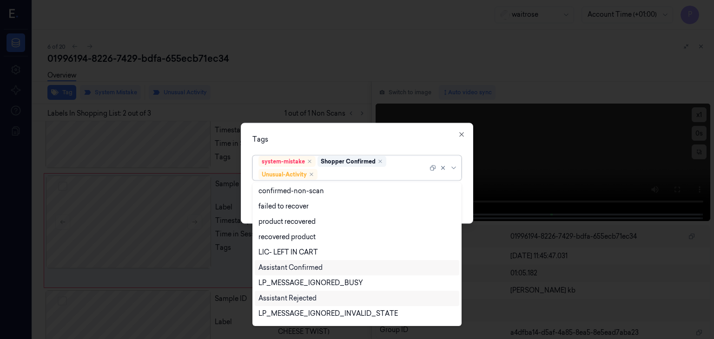
scroll to position [121, 0]
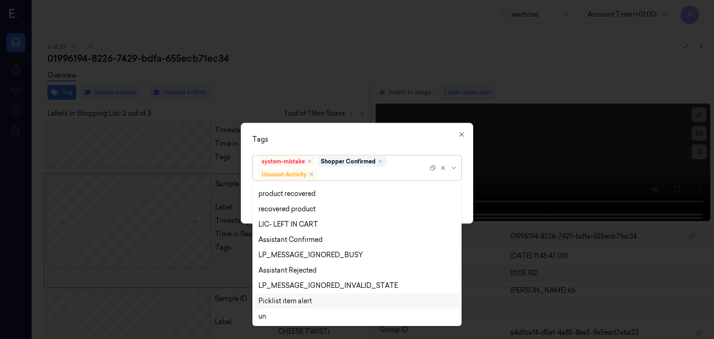
click at [292, 301] on div "Picklist item alert" at bounding box center [284, 302] width 53 height 10
click at [428, 136] on div "Tags" at bounding box center [356, 140] width 209 height 10
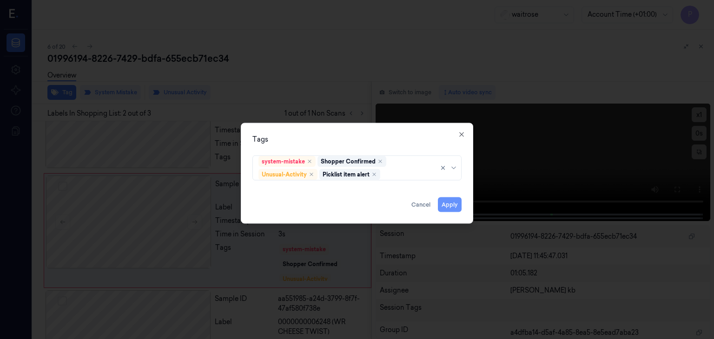
click at [447, 204] on button "Apply" at bounding box center [450, 205] width 24 height 15
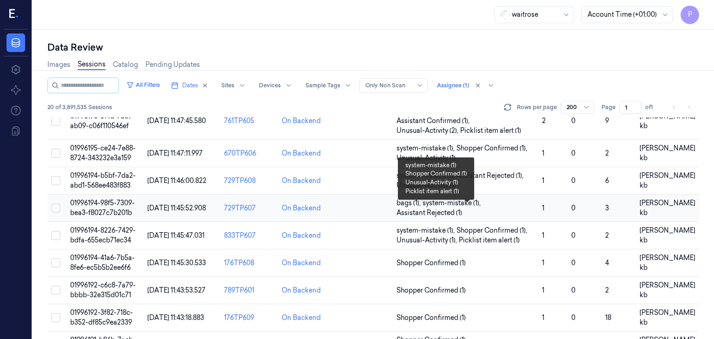
scroll to position [93, 0]
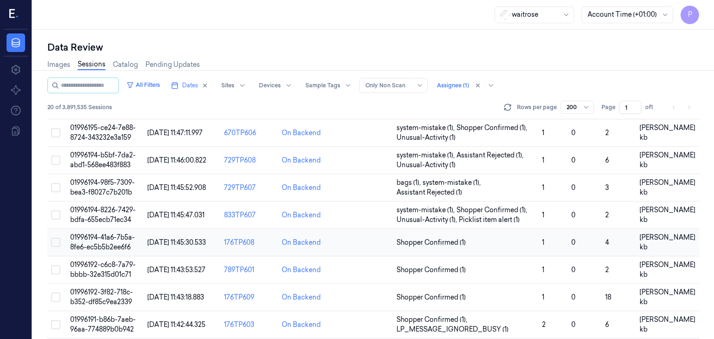
click at [104, 238] on span "01996194-41a6-7b5a-8fe6-ec5b5b2ee6f6" at bounding box center [102, 242] width 65 height 18
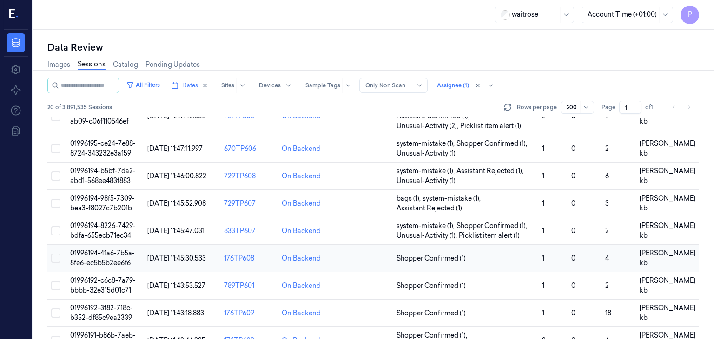
scroll to position [93, 0]
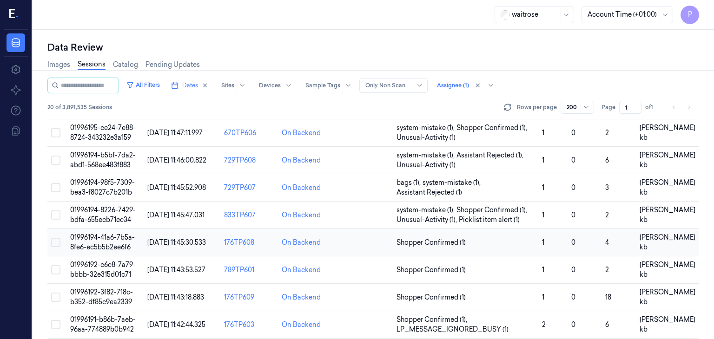
click at [107, 241] on td "01996194-41a6-7b5a-8fe6-ec5b5b2ee6f6" at bounding box center [104, 242] width 77 height 27
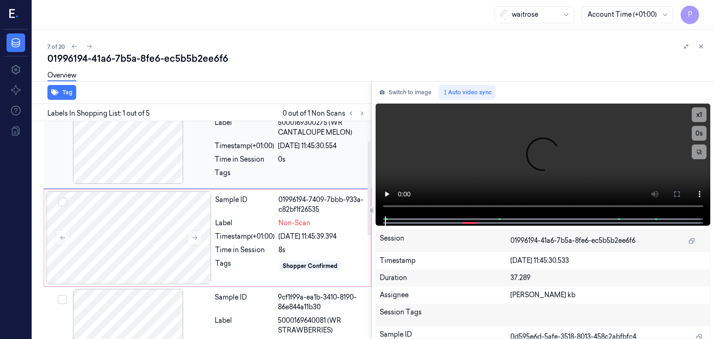
scroll to position [46, 0]
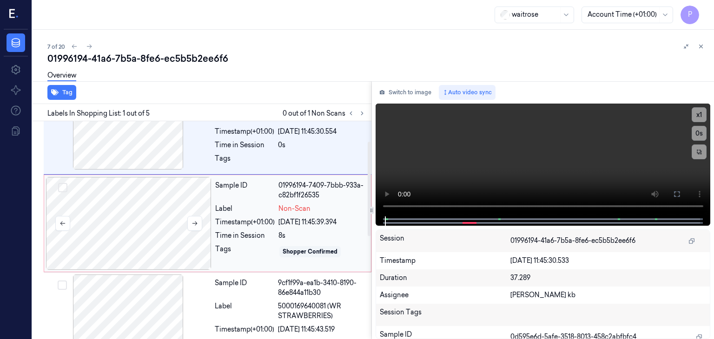
click at [185, 206] on div at bounding box center [129, 223] width 166 height 93
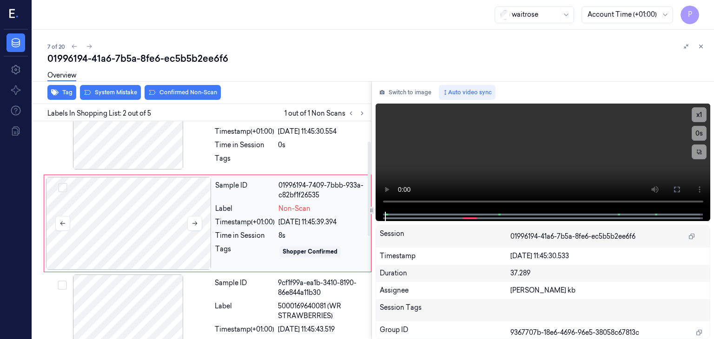
scroll to position [39, 0]
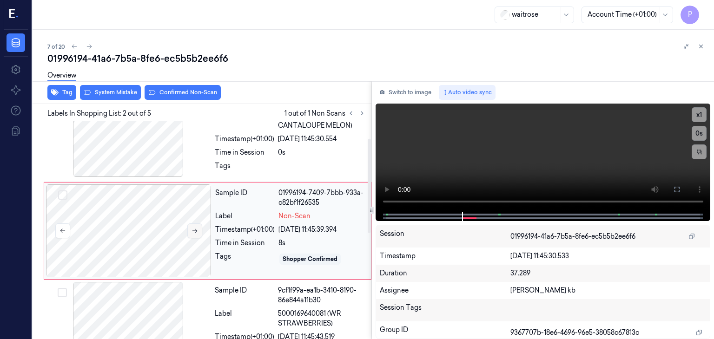
click at [195, 231] on icon at bounding box center [194, 231] width 5 height 4
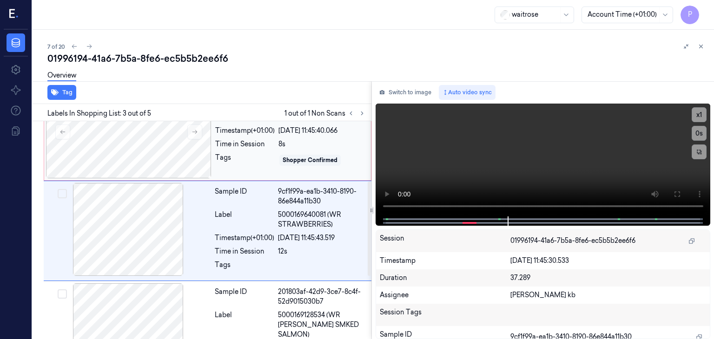
scroll to position [45, 0]
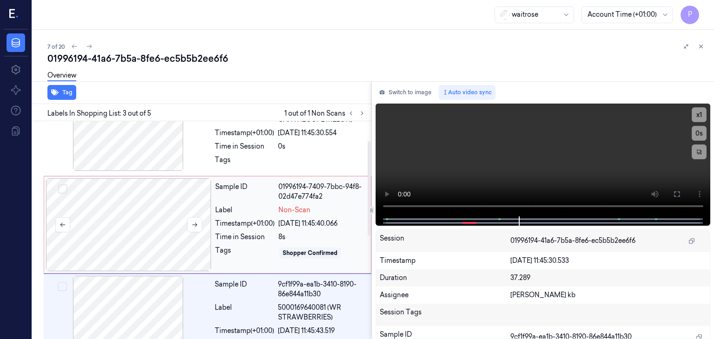
click at [157, 204] on div at bounding box center [129, 225] width 166 height 93
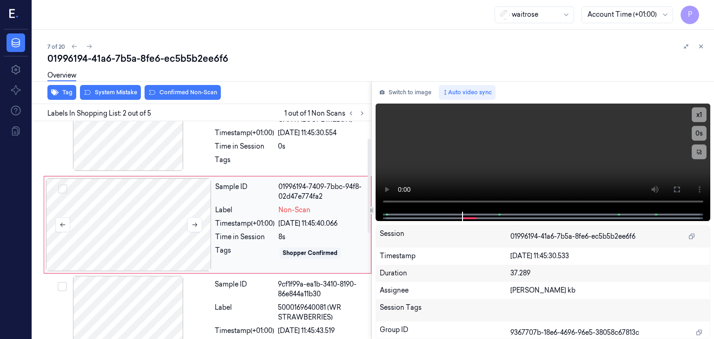
scroll to position [39, 0]
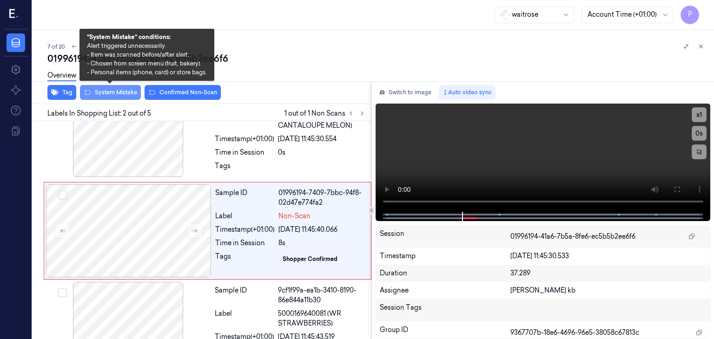
click at [124, 93] on button "System Mistake" at bounding box center [110, 92] width 61 height 15
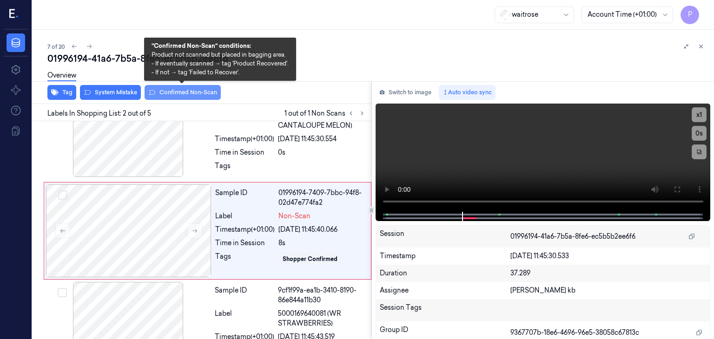
scroll to position [42, 0]
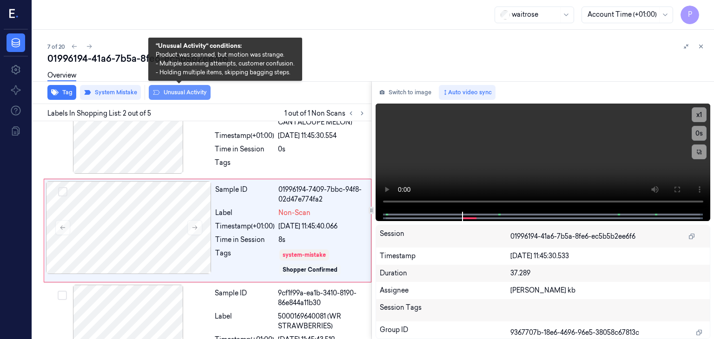
click at [183, 93] on button "Unusual Activity" at bounding box center [180, 92] width 62 height 15
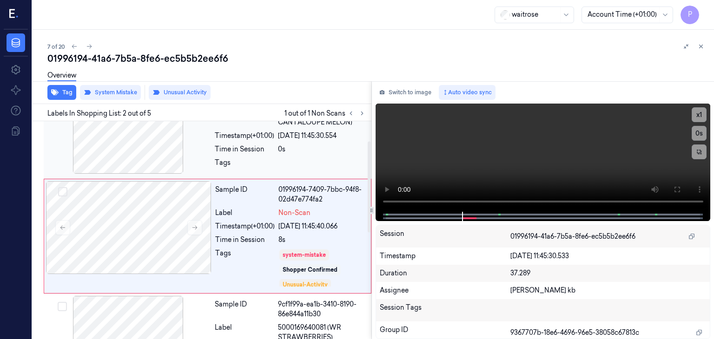
scroll to position [48, 0]
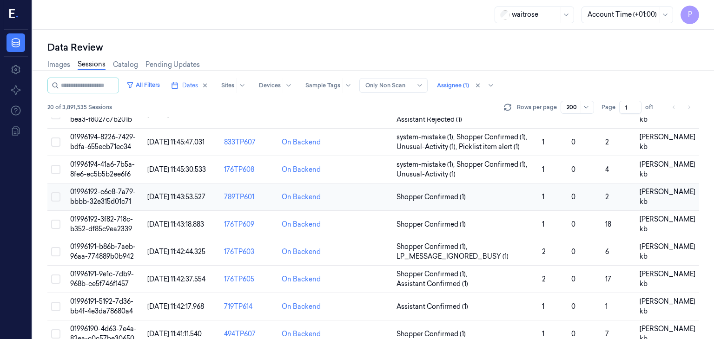
scroll to position [186, 0]
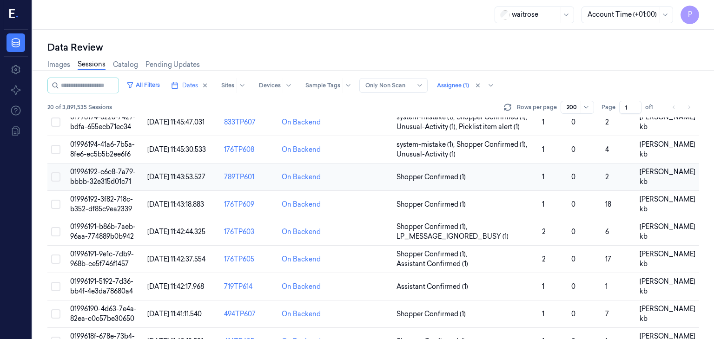
click at [124, 172] on span "01996192-c6c8-7a79-bbbb-32e315d01c71" at bounding box center [103, 177] width 66 height 18
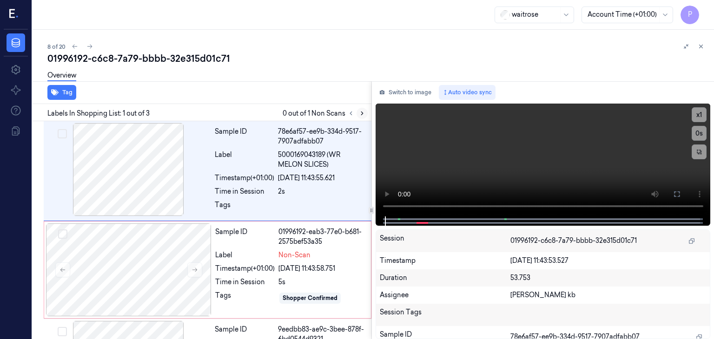
click at [361, 112] on icon at bounding box center [362, 113] width 7 height 7
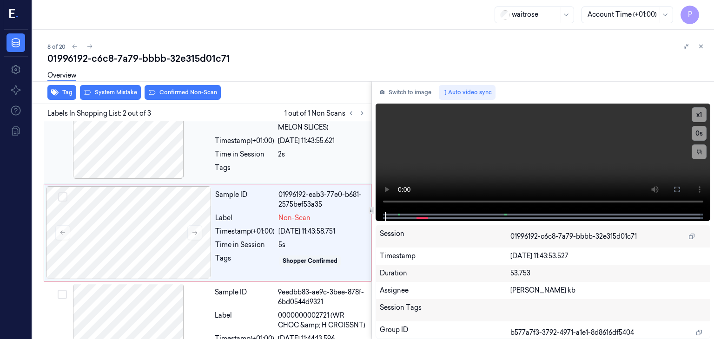
scroll to position [39, 0]
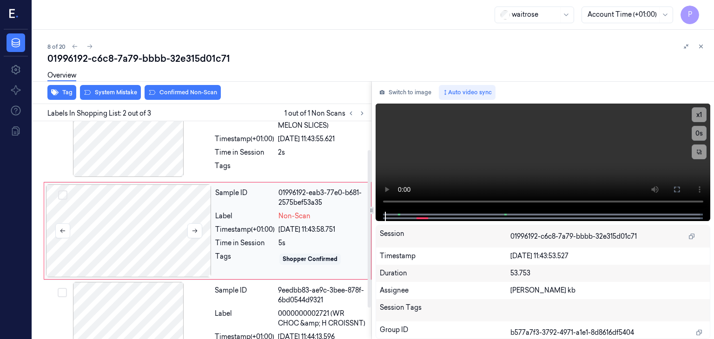
click at [158, 222] on div at bounding box center [129, 231] width 166 height 93
click at [199, 230] on button at bounding box center [194, 231] width 15 height 15
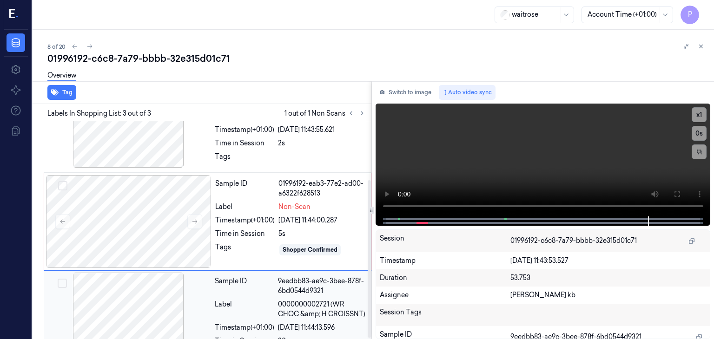
scroll to position [82, 0]
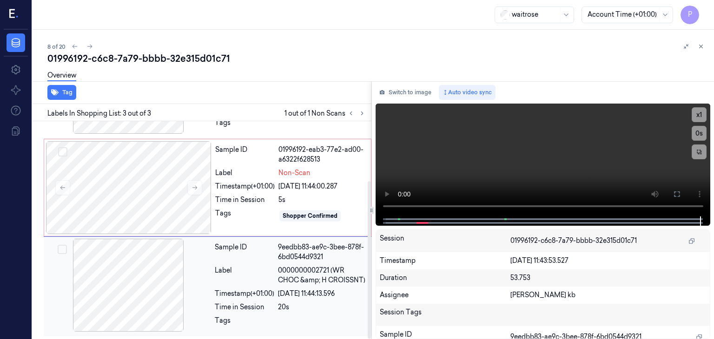
click at [333, 268] on span "0000000002721 (WR CHOC &amp; H CROISSNT)" at bounding box center [322, 276] width 88 height 20
drag, startPoint x: 334, startPoint y: 268, endPoint x: 362, endPoint y: 279, distance: 30.5
click at [362, 279] on span "0000000002721 (WR CHOC &amp; H CROISSNT)" at bounding box center [322, 276] width 88 height 20
click at [165, 171] on div at bounding box center [129, 187] width 166 height 93
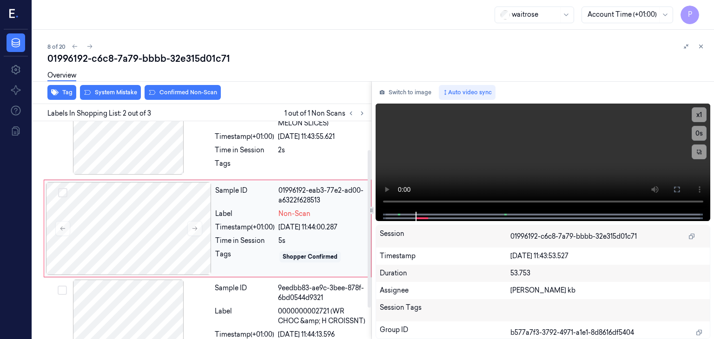
scroll to position [39, 0]
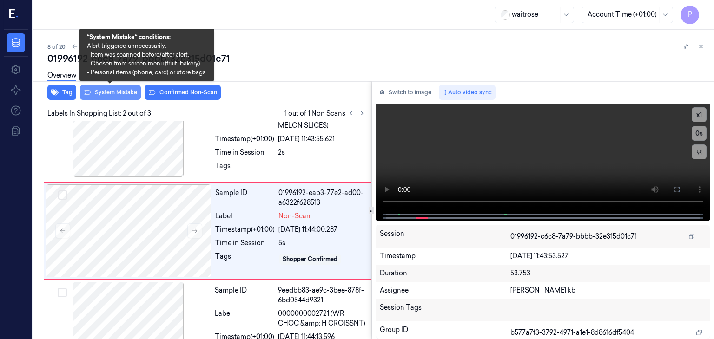
click at [115, 90] on button "System Mistake" at bounding box center [110, 92] width 61 height 15
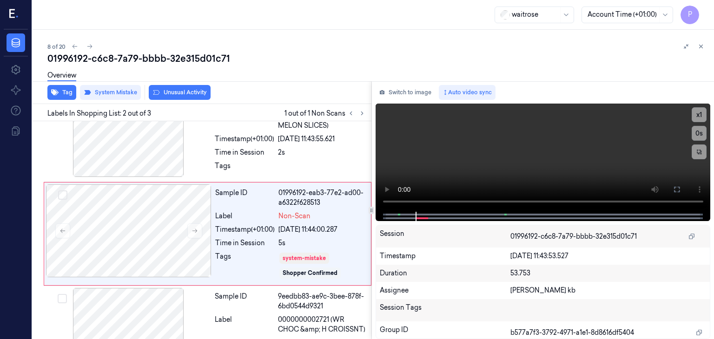
scroll to position [42, 0]
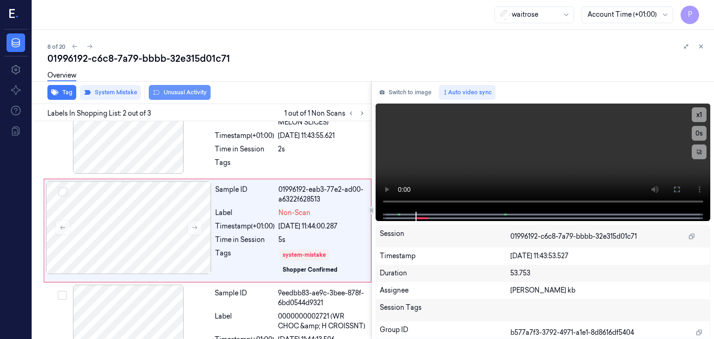
click at [185, 93] on button "Unusual Activity" at bounding box center [180, 92] width 62 height 15
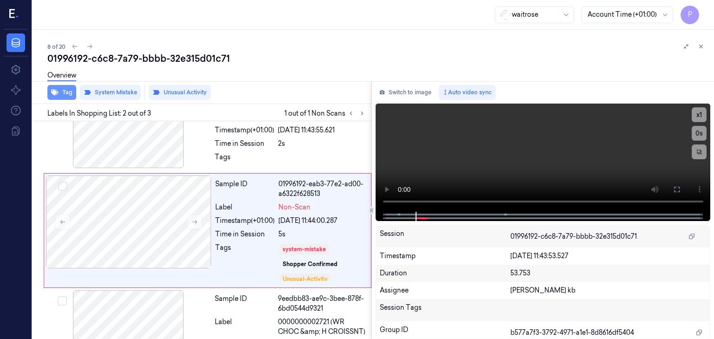
click at [68, 92] on button "Tag" at bounding box center [61, 92] width 29 height 15
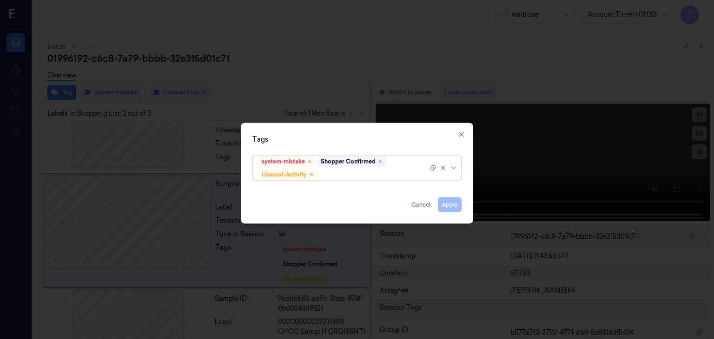
click at [360, 171] on div at bounding box center [373, 175] width 108 height 10
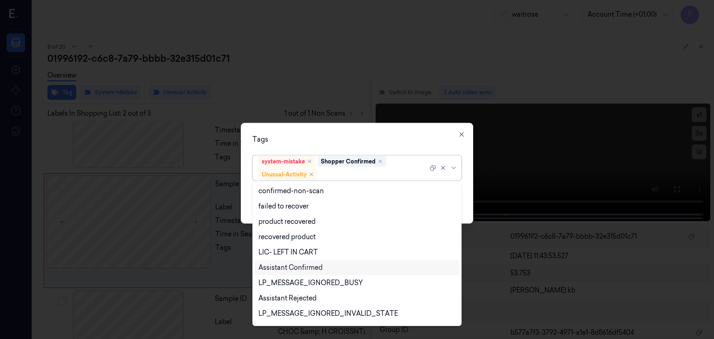
scroll to position [121, 0]
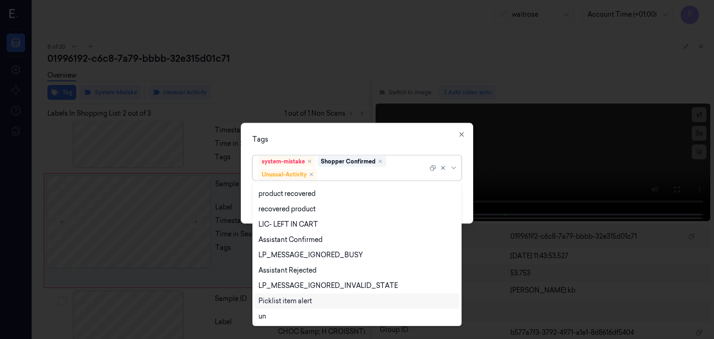
click at [277, 300] on div "Picklist item alert" at bounding box center [284, 302] width 53 height 10
click at [403, 135] on div "Tags" at bounding box center [356, 140] width 209 height 10
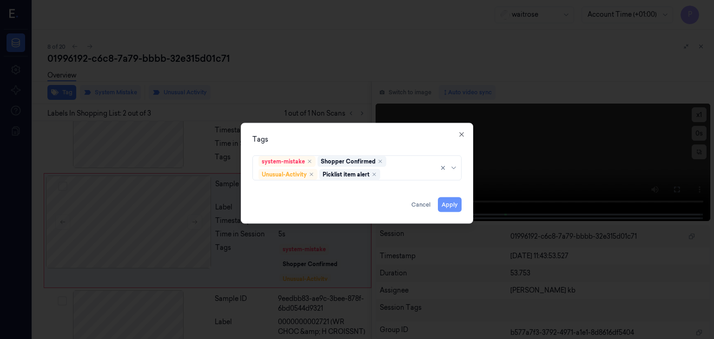
click at [450, 204] on button "Apply" at bounding box center [450, 205] width 24 height 15
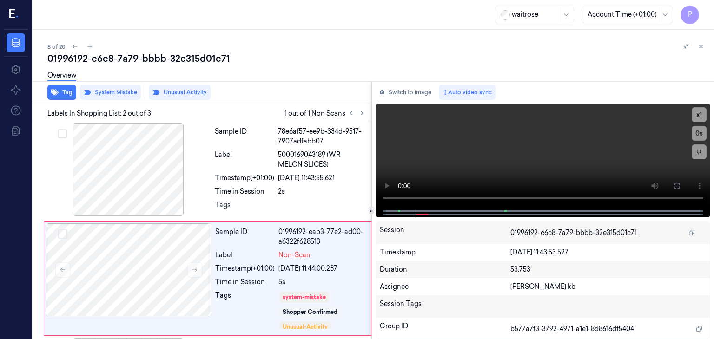
scroll to position [48, 0]
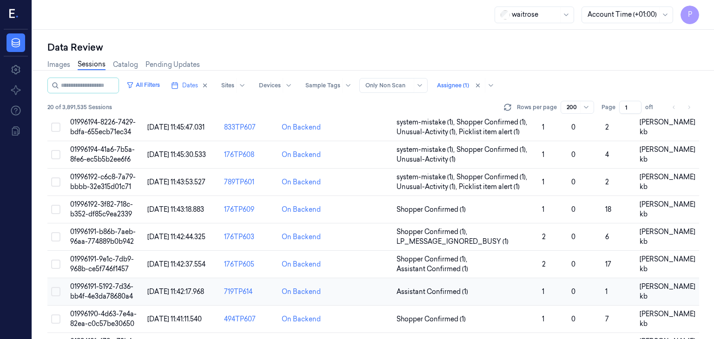
scroll to position [139, 0]
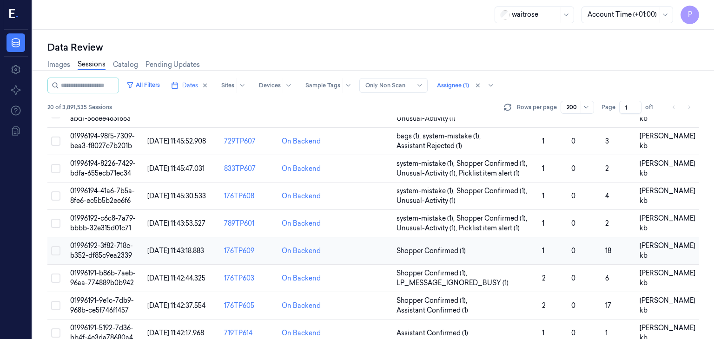
click at [105, 248] on span "01996192-3f82-718c-b352-df85c9ea2339" at bounding box center [101, 251] width 63 height 18
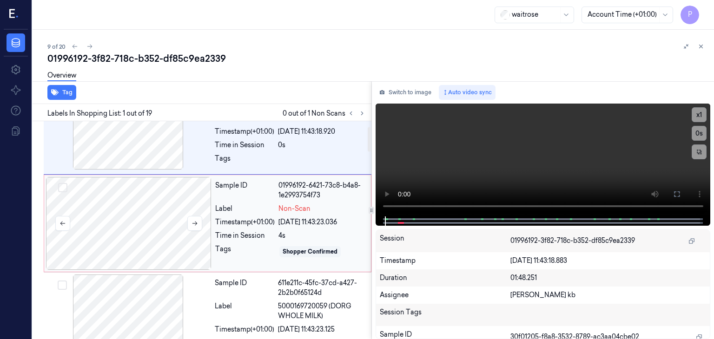
click at [161, 233] on div at bounding box center [129, 223] width 166 height 93
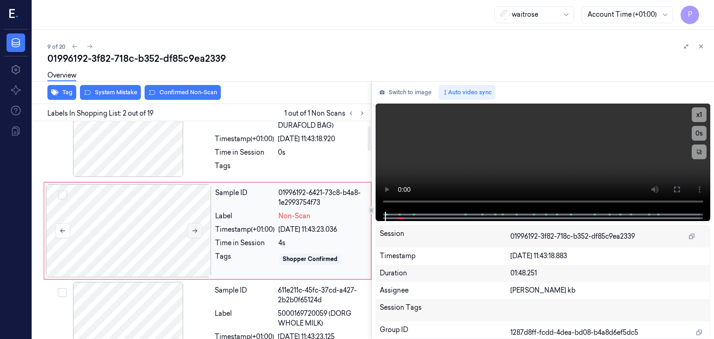
click at [195, 231] on icon at bounding box center [195, 231] width 7 height 7
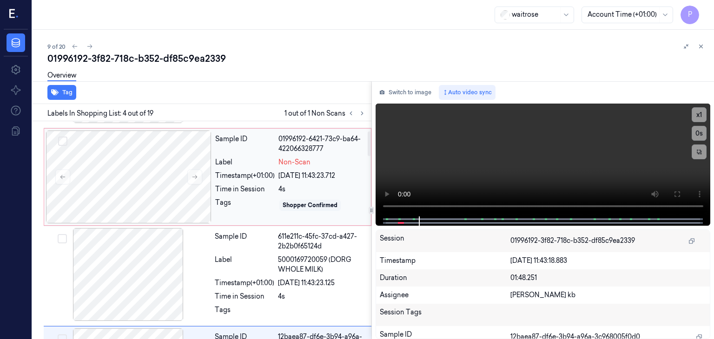
scroll to position [46, 0]
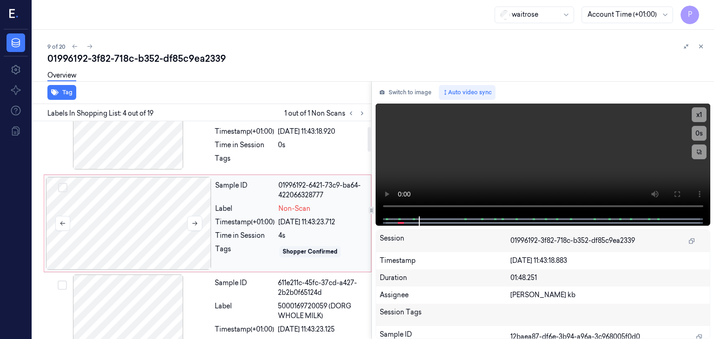
click at [123, 210] on div at bounding box center [129, 223] width 166 height 93
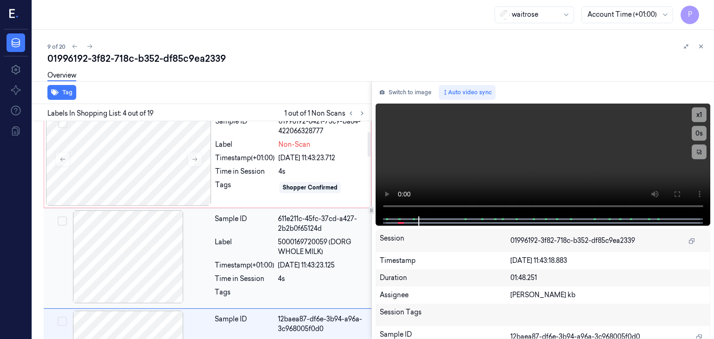
scroll to position [52, 0]
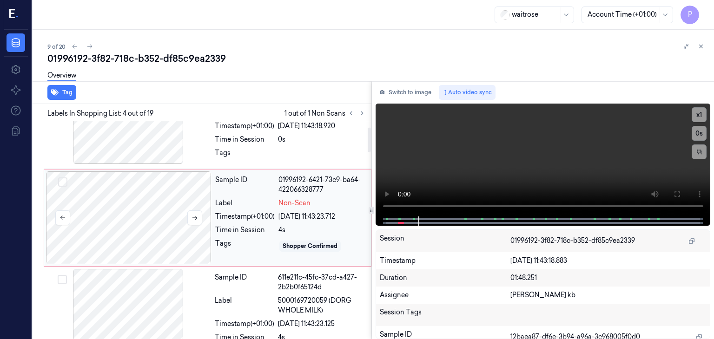
click at [137, 202] on div at bounding box center [129, 218] width 166 height 93
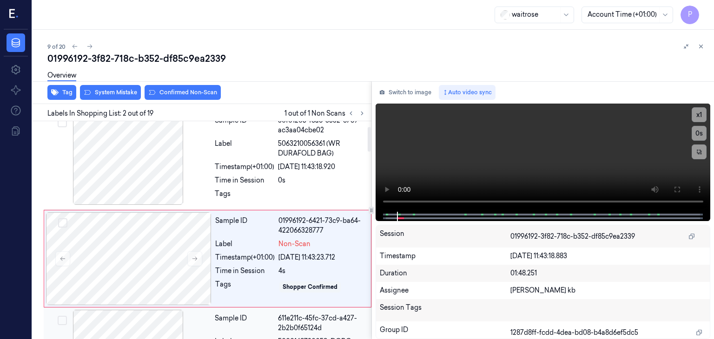
scroll to position [0, 0]
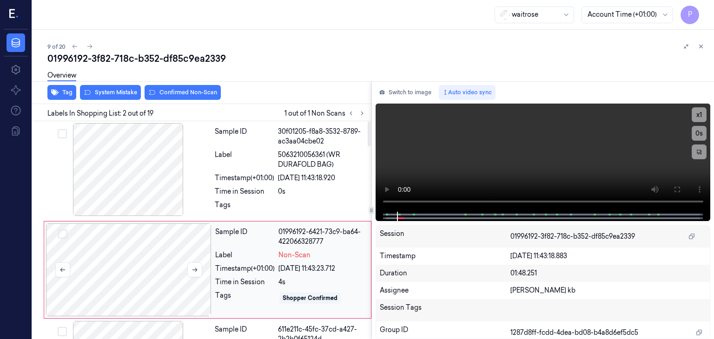
click at [145, 245] on div at bounding box center [129, 270] width 166 height 93
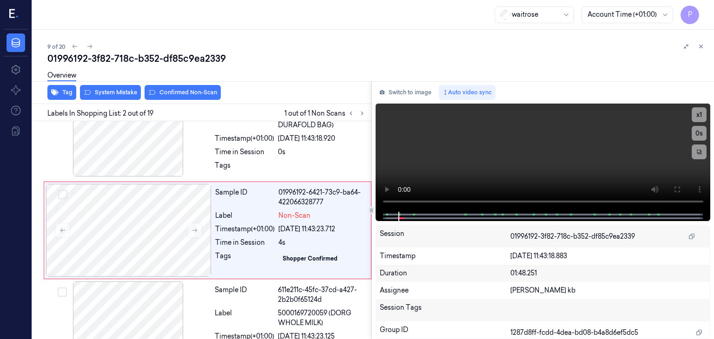
scroll to position [39, 0]
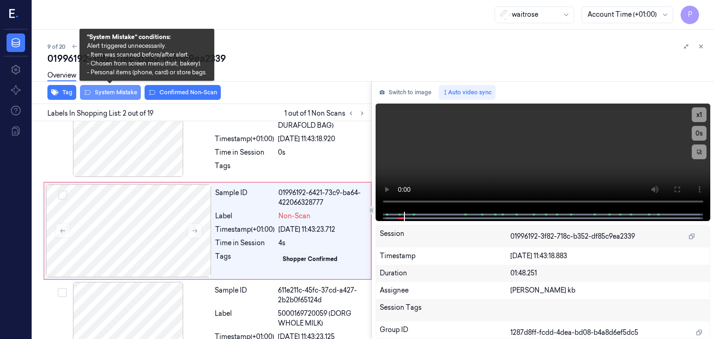
click at [118, 91] on button "System Mistake" at bounding box center [110, 92] width 61 height 15
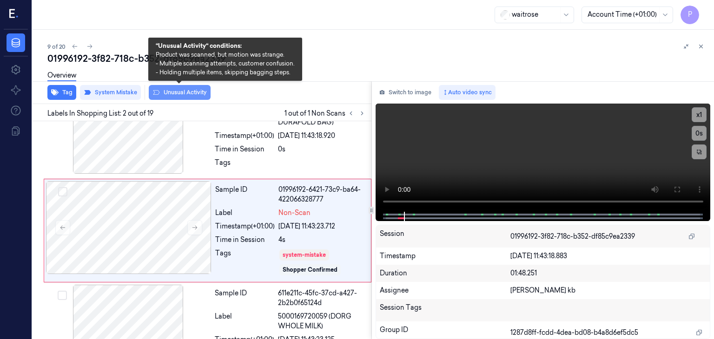
click at [189, 92] on button "Unusual Activity" at bounding box center [180, 92] width 62 height 15
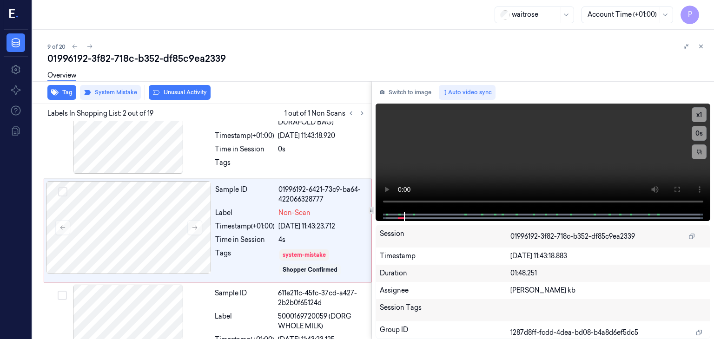
scroll to position [48, 0]
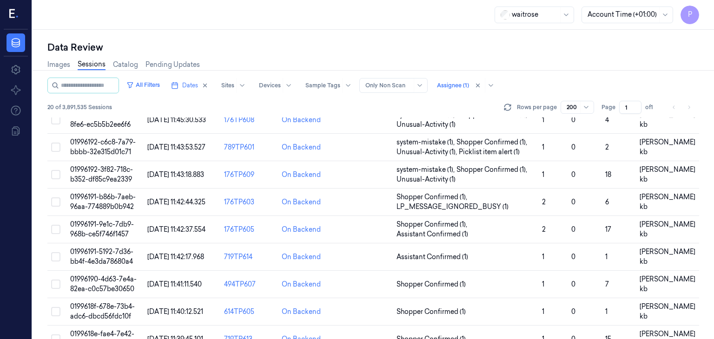
scroll to position [232, 0]
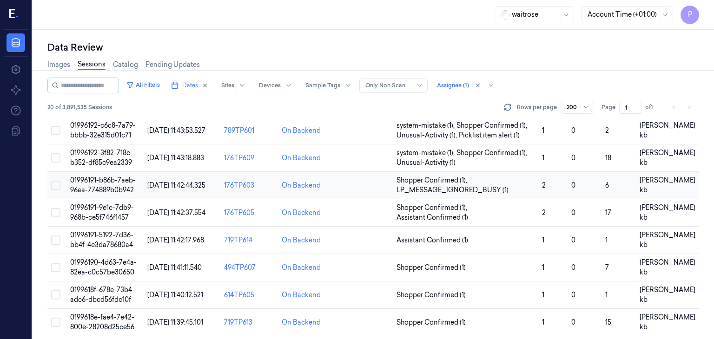
click at [115, 183] on span "01996191-b86b-7aeb-96aa-774889b0b942" at bounding box center [103, 185] width 66 height 18
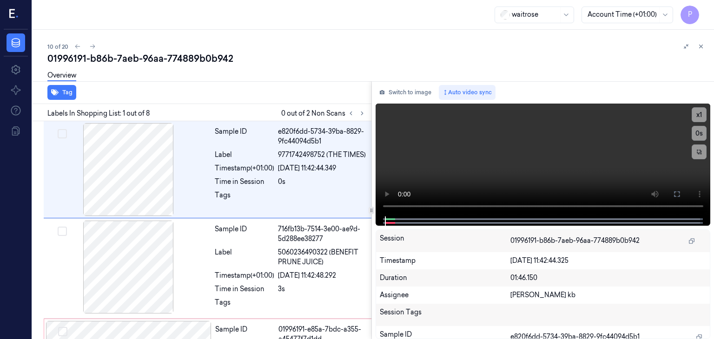
drag, startPoint x: 229, startPoint y: 0, endPoint x: 482, endPoint y: 55, distance: 259.3
click at [483, 56] on div "01996191-b86b-7aeb-96aa-774889b0b942" at bounding box center [376, 58] width 659 height 13
click at [365, 114] on button at bounding box center [362, 113] width 11 height 11
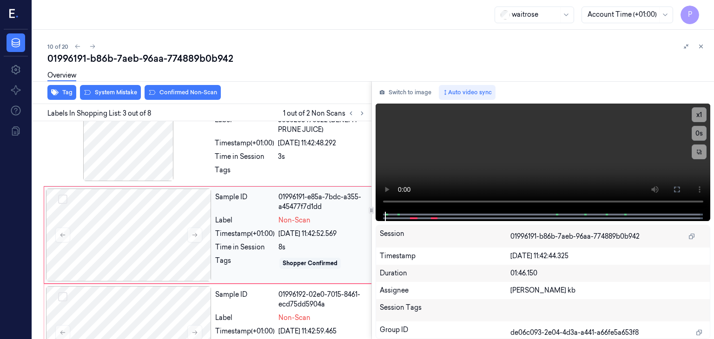
scroll to position [137, 0]
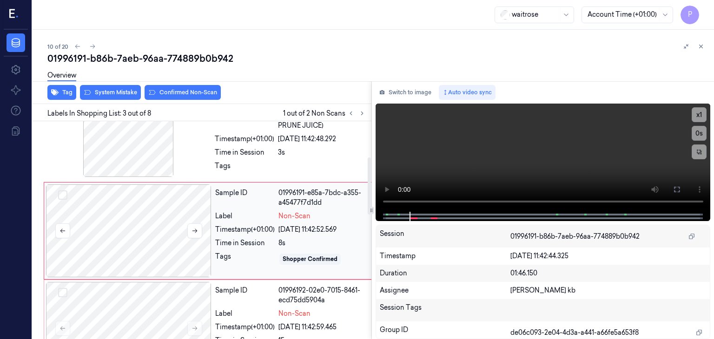
click at [176, 225] on div at bounding box center [129, 231] width 166 height 93
click at [195, 228] on icon at bounding box center [195, 231] width 7 height 7
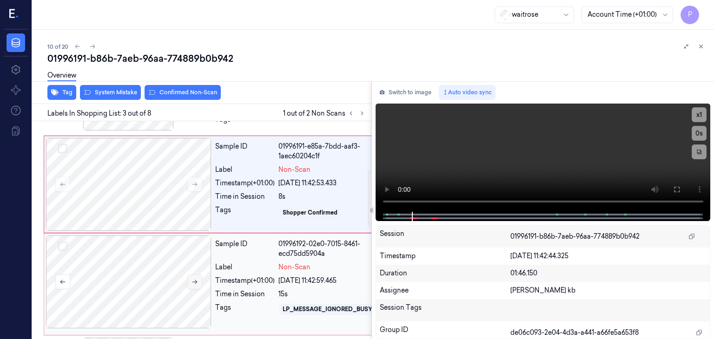
click at [197, 283] on icon at bounding box center [195, 282] width 7 height 7
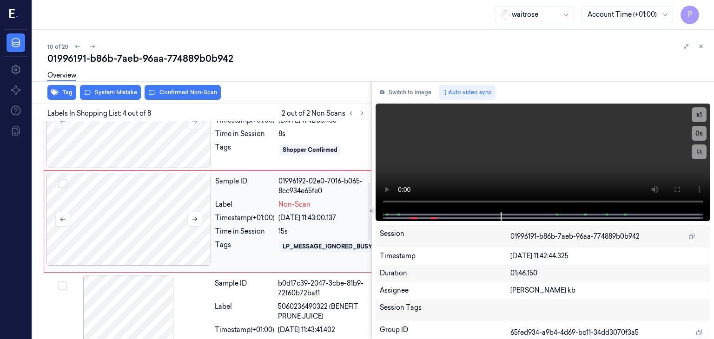
scroll to position [199, 0]
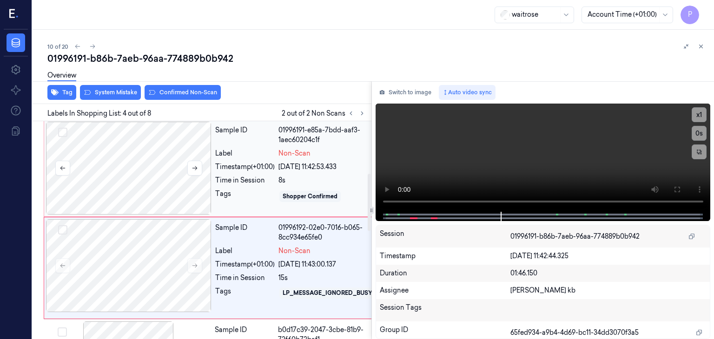
click at [189, 154] on div at bounding box center [129, 168] width 166 height 93
click at [178, 162] on div at bounding box center [129, 168] width 166 height 93
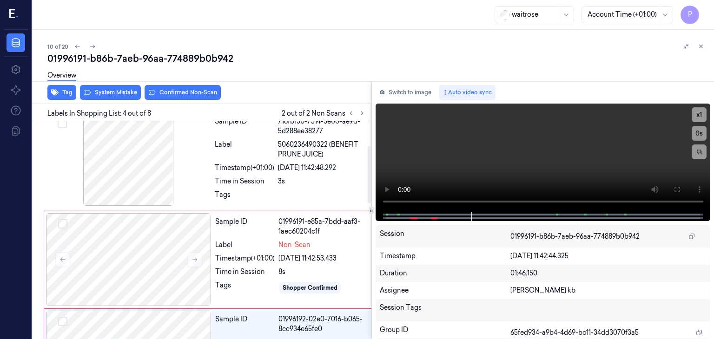
scroll to position [93, 0]
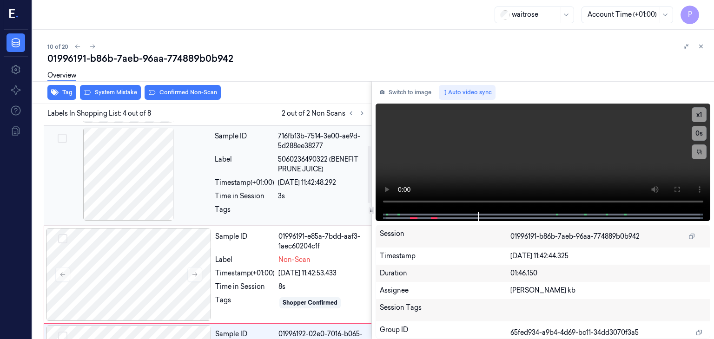
click at [158, 164] on div at bounding box center [129, 174] width 166 height 93
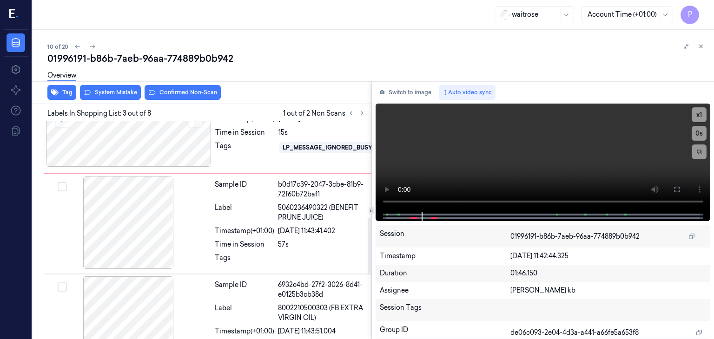
scroll to position [369, 0]
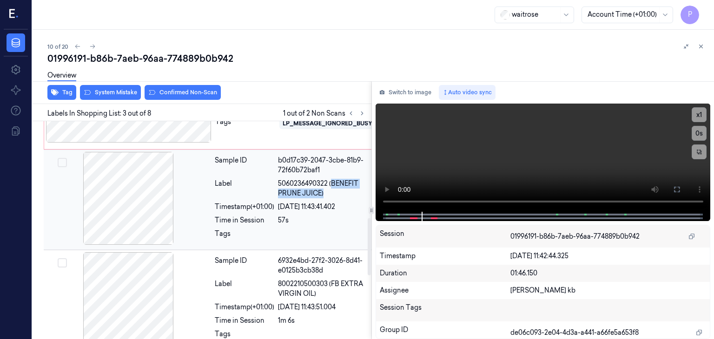
drag, startPoint x: 332, startPoint y: 201, endPoint x: 358, endPoint y: 208, distance: 26.4
click at [358, 199] on span "5060236490322 (BENEFIT PRUNE JUICE)" at bounding box center [329, 189] width 102 height 20
click at [358, 208] on div "Sample ID b0d17c39-2047-3cbe-81b9-72f60b72baf1 Label 5060236490322 (BENEFIT PRU…" at bounding box center [297, 200] width 172 height 96
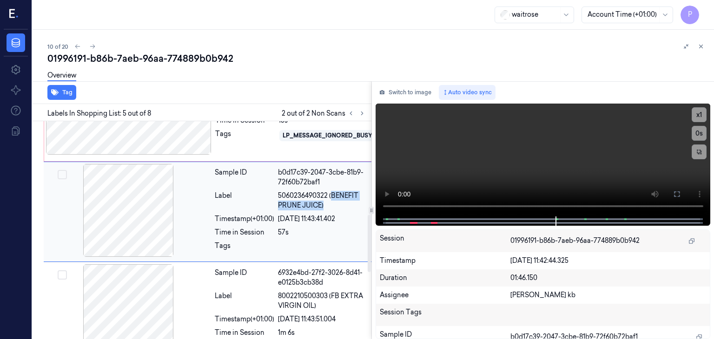
drag, startPoint x: 332, startPoint y: 213, endPoint x: 355, endPoint y: 222, distance: 23.8
click at [355, 211] on span "5060236490322 (BENEFIT PRUNE JUICE)" at bounding box center [329, 201] width 102 height 20
copy span "BENEFIT PRUNE JUICE)"
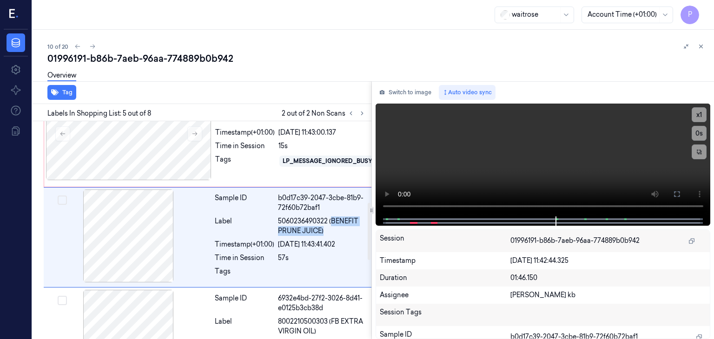
scroll to position [311, 0]
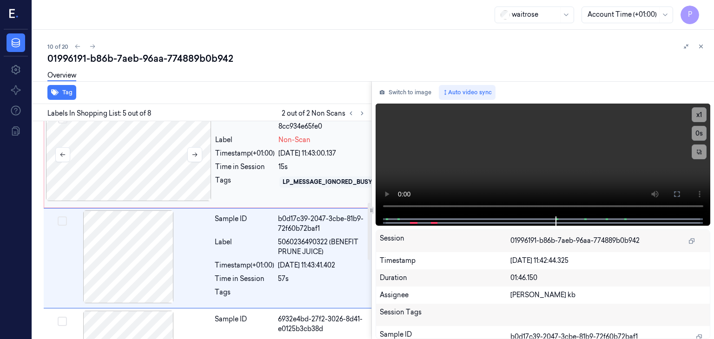
click at [176, 148] on div at bounding box center [129, 154] width 166 height 93
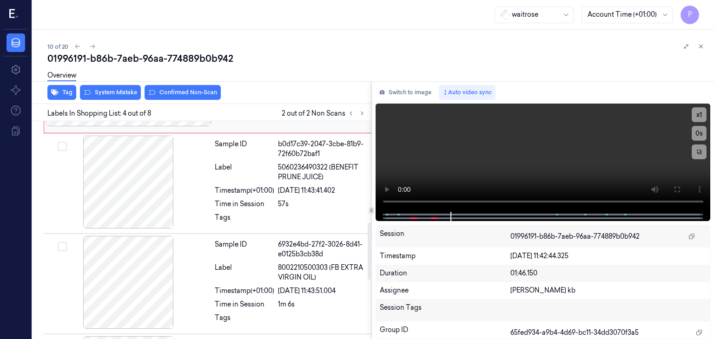
scroll to position [432, 0]
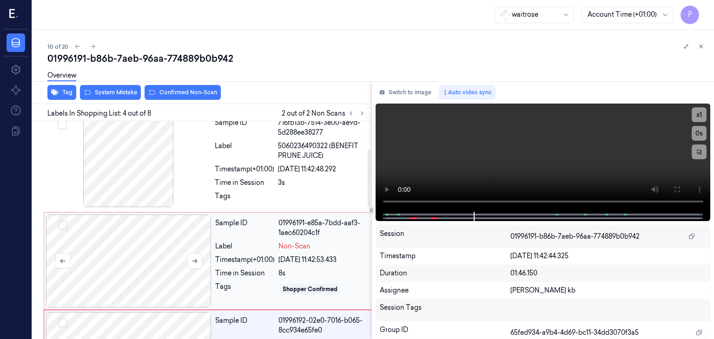
click at [123, 253] on div at bounding box center [129, 261] width 166 height 93
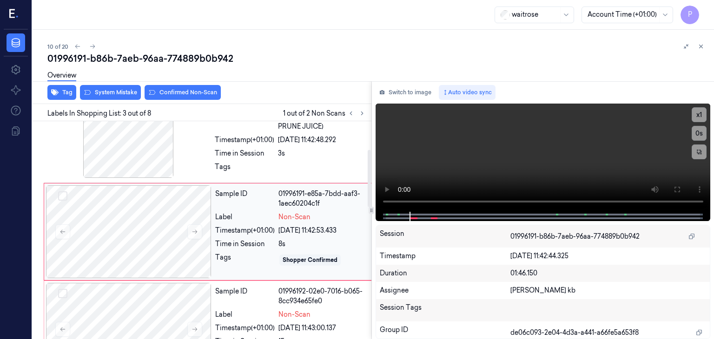
scroll to position [137, 0]
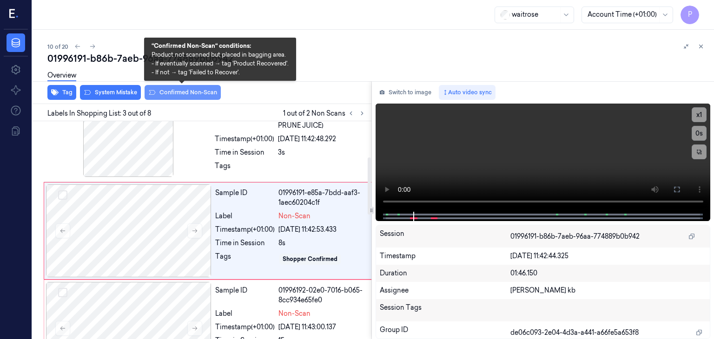
click at [180, 93] on button "Confirmed Non-Scan" at bounding box center [183, 92] width 76 height 15
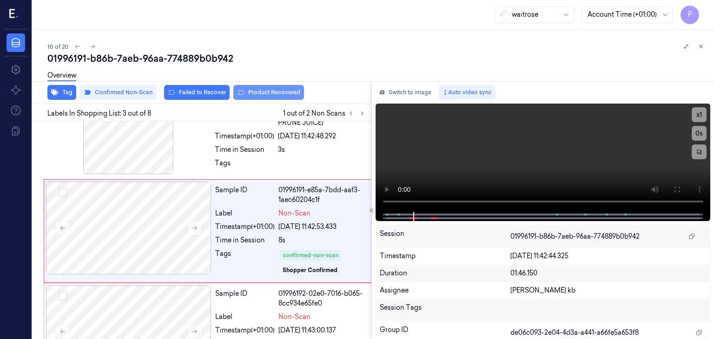
click at [266, 93] on button "Product Recovered" at bounding box center [268, 92] width 71 height 15
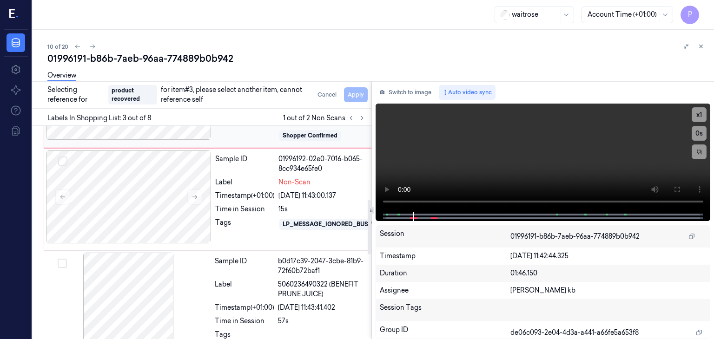
scroll to position [325, 0]
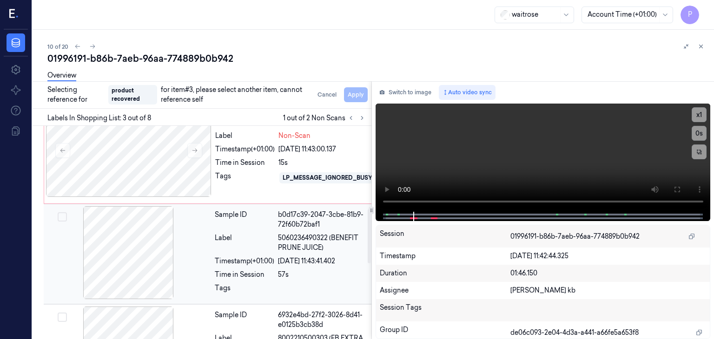
click at [63, 222] on button "Select row" at bounding box center [62, 216] width 9 height 9
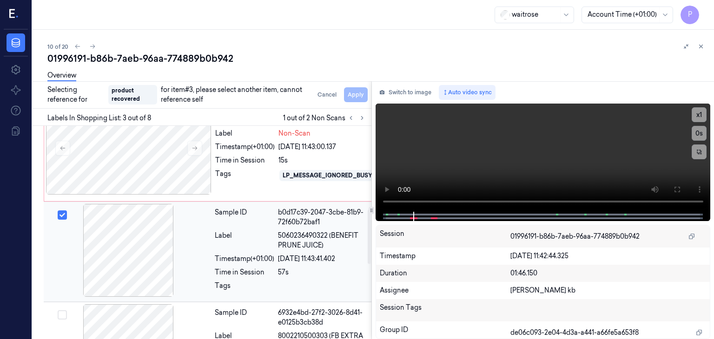
click at [101, 245] on div at bounding box center [129, 250] width 166 height 93
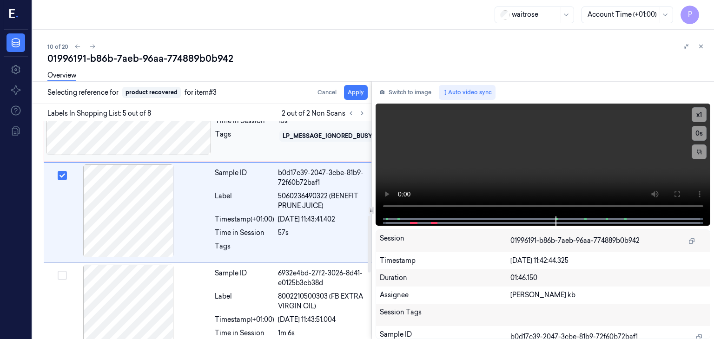
scroll to position [363, 0]
click at [355, 93] on button "Apply" at bounding box center [356, 92] width 24 height 15
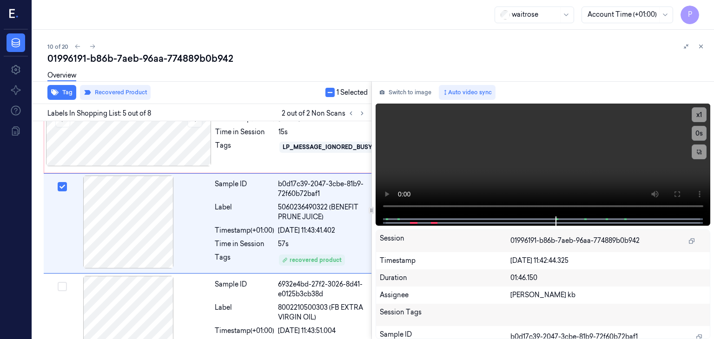
scroll to position [374, 0]
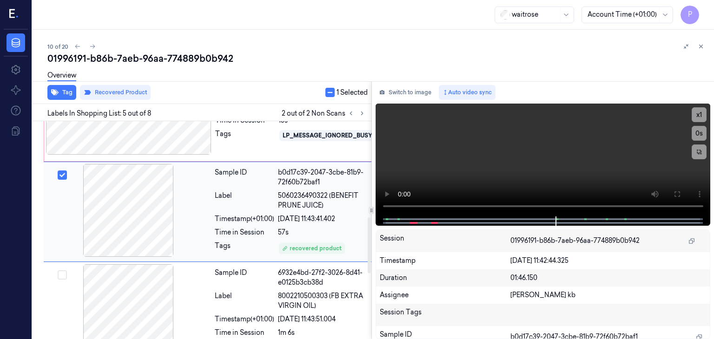
click at [64, 180] on button "Select row" at bounding box center [62, 175] width 9 height 9
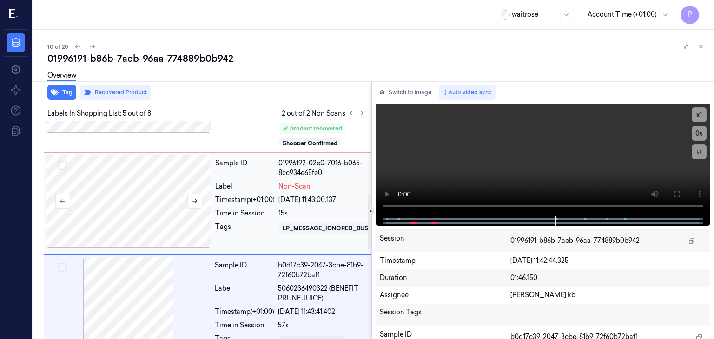
click at [152, 205] on div at bounding box center [129, 201] width 166 height 93
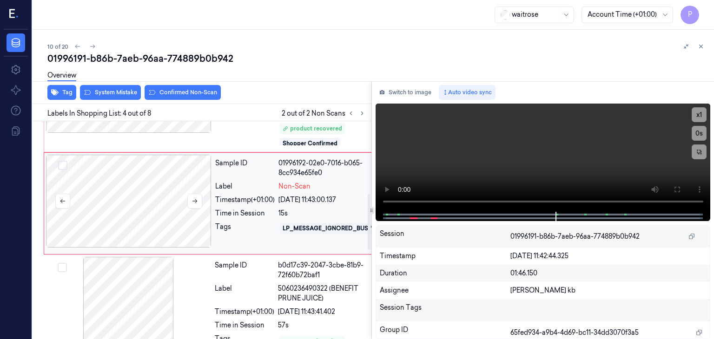
scroll to position [264, 0]
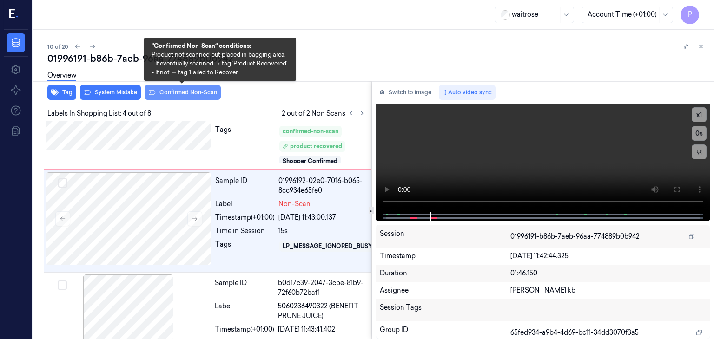
click at [189, 92] on button "Confirmed Non-Scan" at bounding box center [183, 92] width 76 height 15
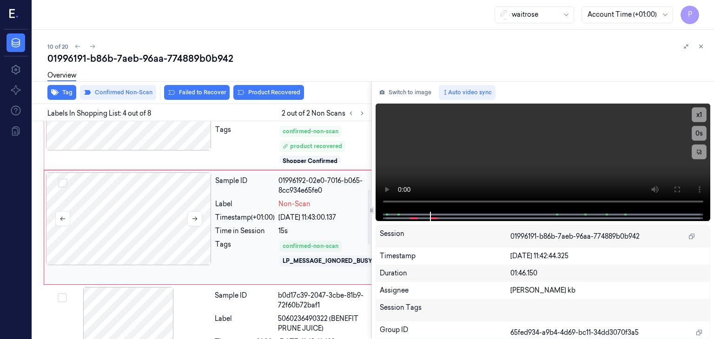
scroll to position [270, 0]
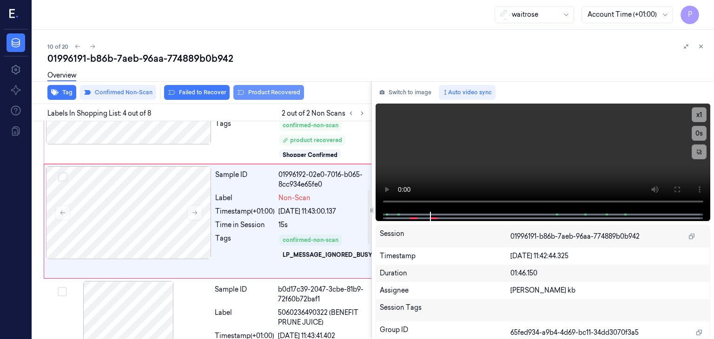
click at [258, 92] on button "Product Recovered" at bounding box center [268, 92] width 71 height 15
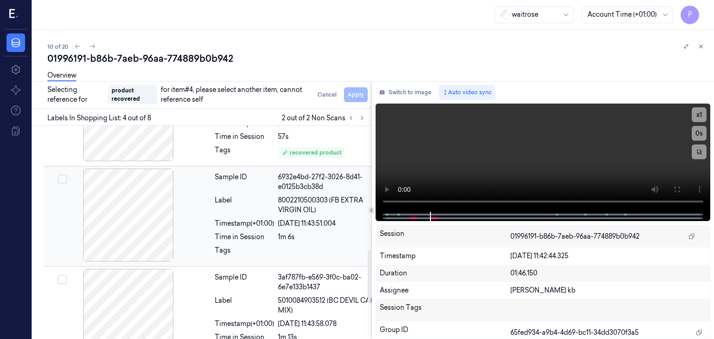
scroll to position [502, 0]
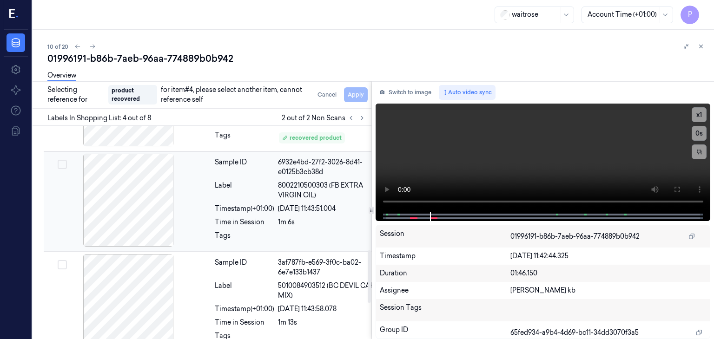
click at [63, 169] on button "Select row" at bounding box center [62, 164] width 9 height 9
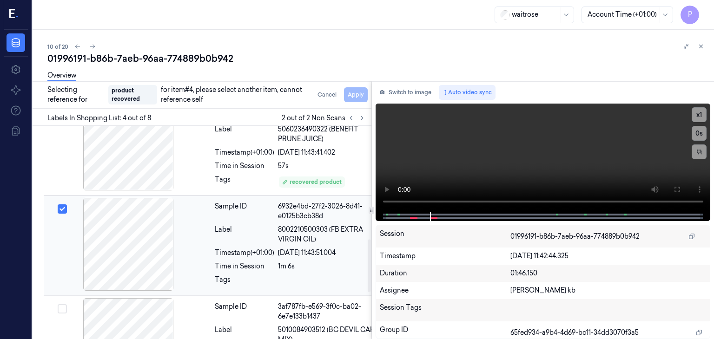
click at [184, 252] on div at bounding box center [129, 244] width 166 height 93
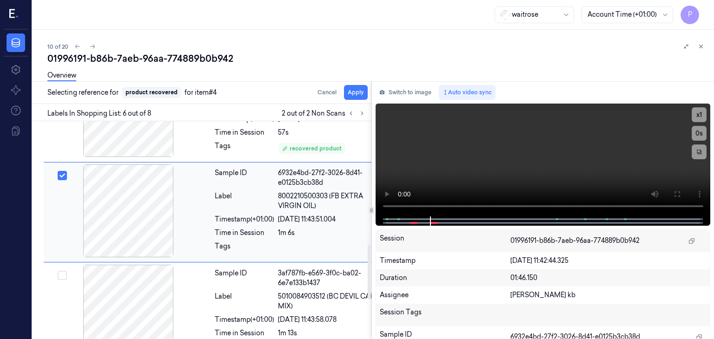
scroll to position [487, 0]
click at [354, 93] on button "Apply" at bounding box center [356, 92] width 24 height 15
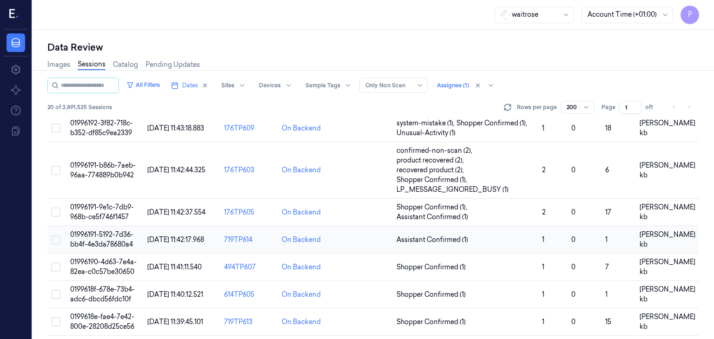
scroll to position [279, 0]
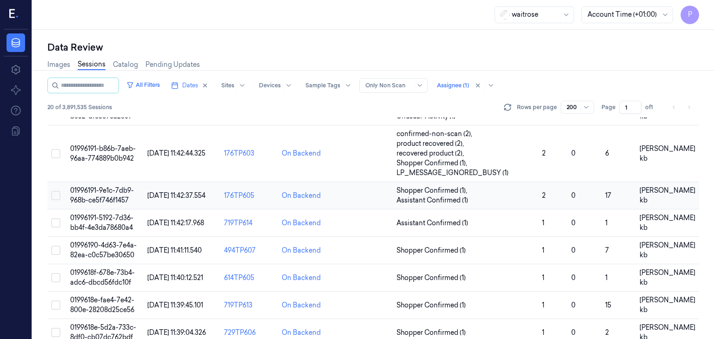
click at [98, 193] on span "01996191-9e1c-7db9-968b-ce5f746f1457" at bounding box center [102, 195] width 64 height 18
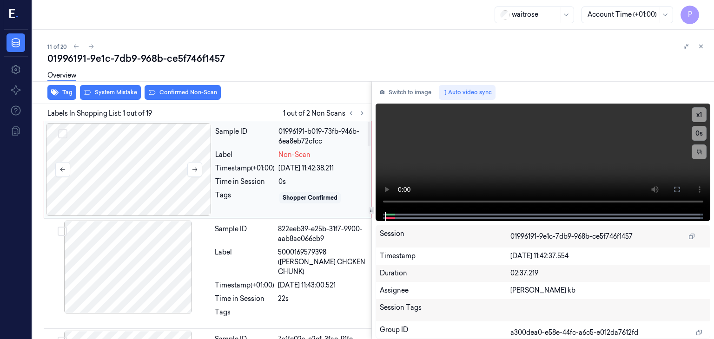
click at [147, 165] on div at bounding box center [129, 169] width 166 height 93
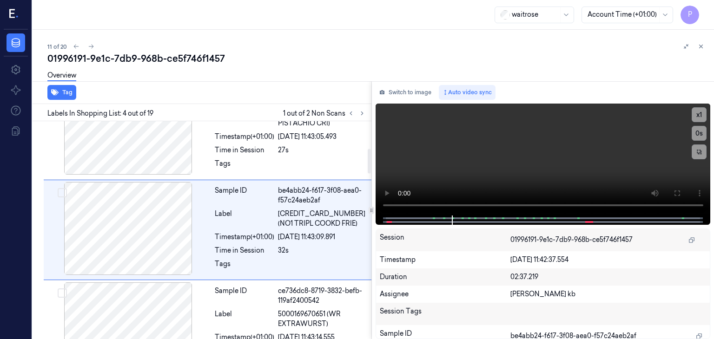
scroll to position [238, 0]
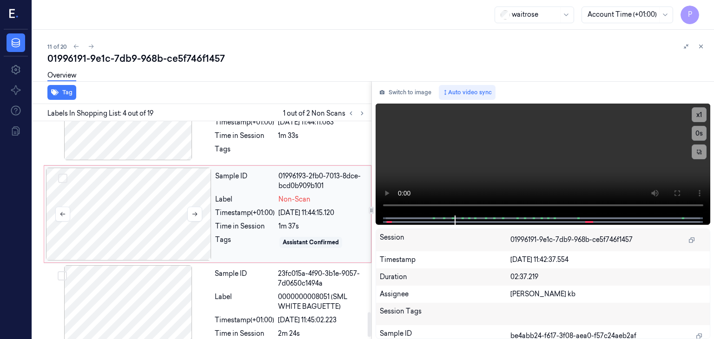
click at [158, 205] on div at bounding box center [129, 214] width 166 height 93
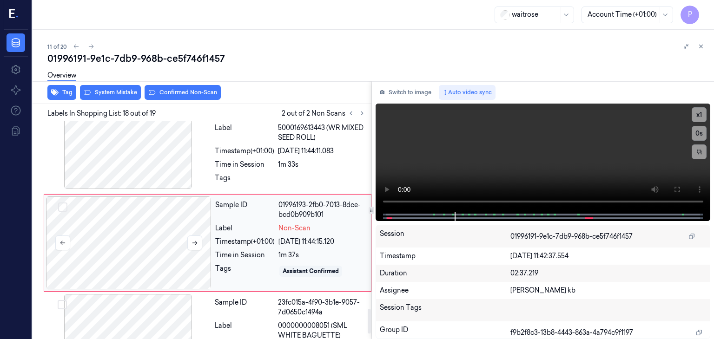
scroll to position [1650, 0]
click at [197, 240] on icon at bounding box center [195, 243] width 7 height 7
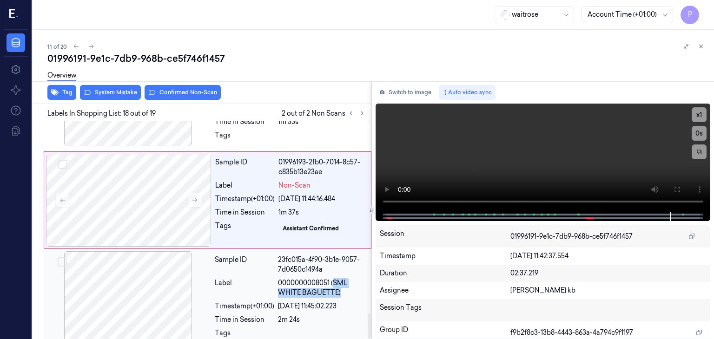
drag, startPoint x: 334, startPoint y: 268, endPoint x: 342, endPoint y: 276, distance: 11.2
click at [342, 278] on span "0000000008051 (SML WHITE BAGUETTE)" at bounding box center [322, 288] width 88 height 20
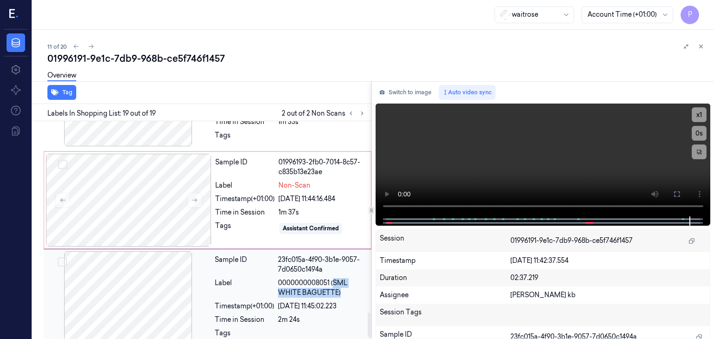
scroll to position [1647, 0]
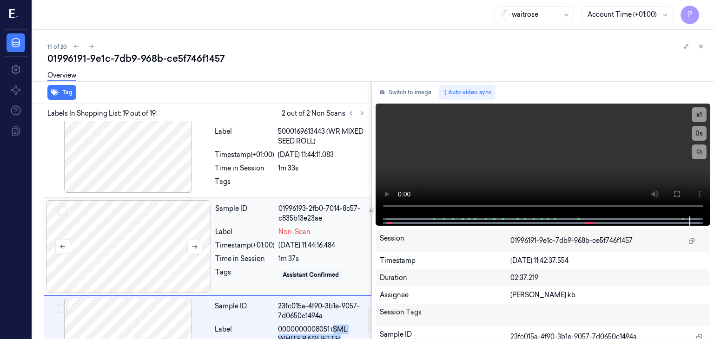
click at [187, 239] on div at bounding box center [194, 246] width 15 height 15
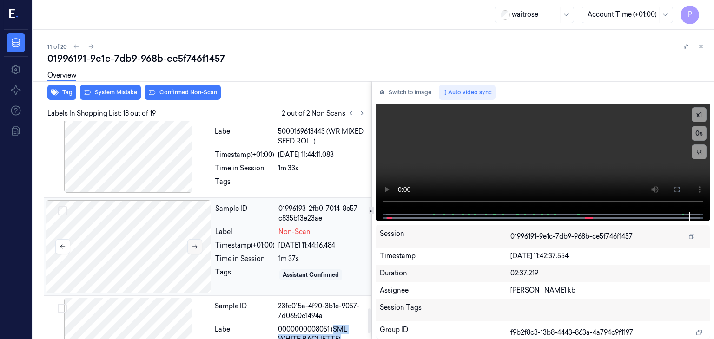
scroll to position [1650, 0]
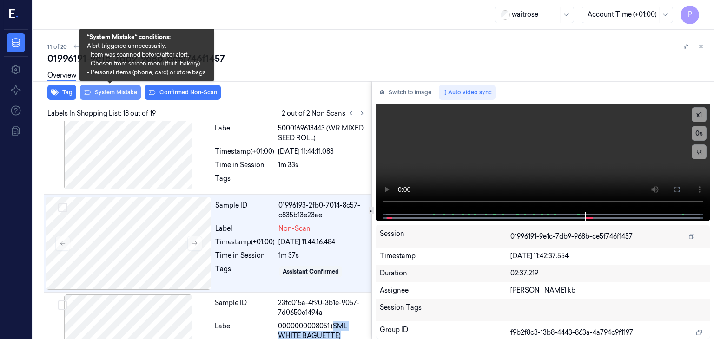
click at [122, 92] on button "System Mistake" at bounding box center [110, 92] width 61 height 15
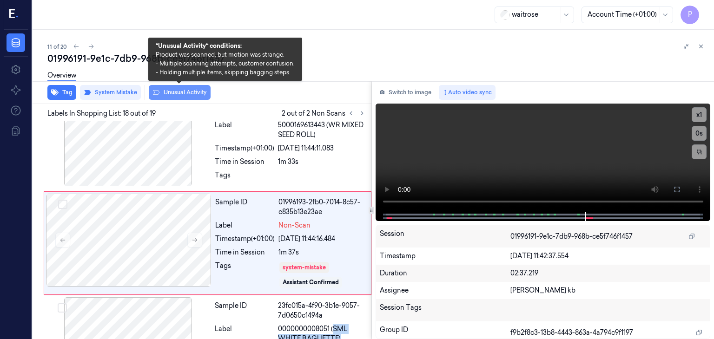
click at [177, 91] on button "Unusual Activity" at bounding box center [180, 92] width 62 height 15
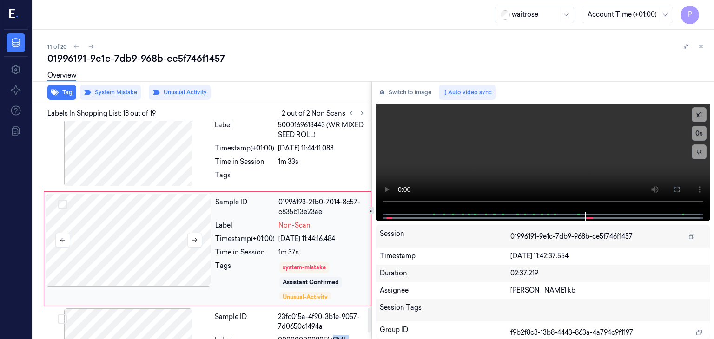
scroll to position [1659, 0]
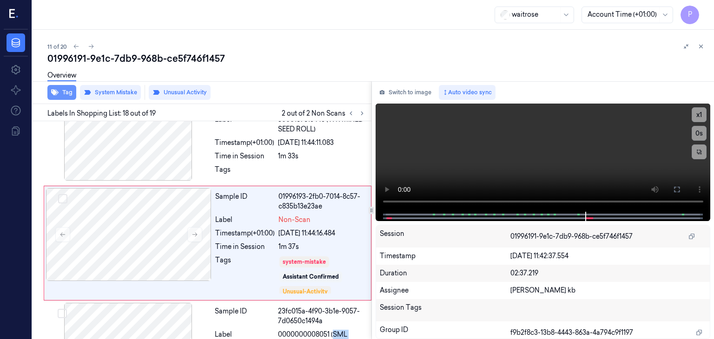
click at [65, 90] on button "Tag" at bounding box center [61, 92] width 29 height 15
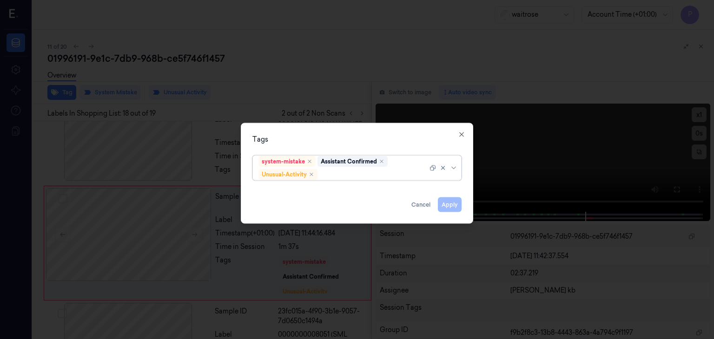
click at [340, 172] on div at bounding box center [373, 175] width 108 height 10
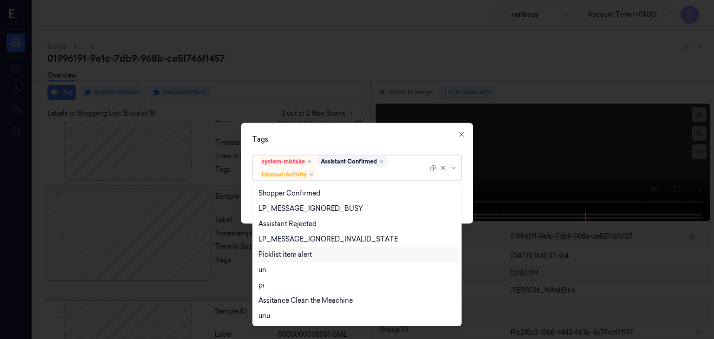
click at [305, 255] on div "Picklist item alert" at bounding box center [284, 255] width 53 height 10
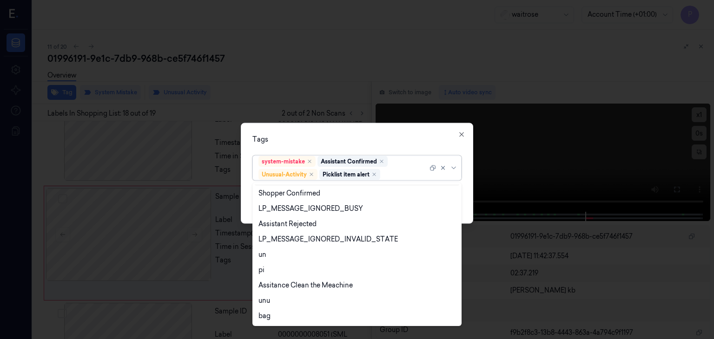
click at [416, 135] on div "Tags" at bounding box center [356, 140] width 209 height 10
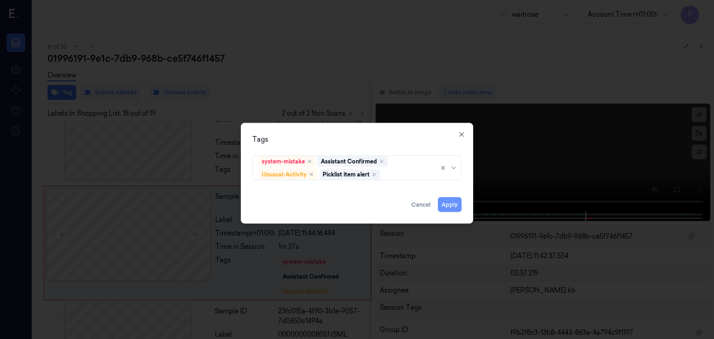
click at [450, 203] on button "Apply" at bounding box center [450, 205] width 24 height 15
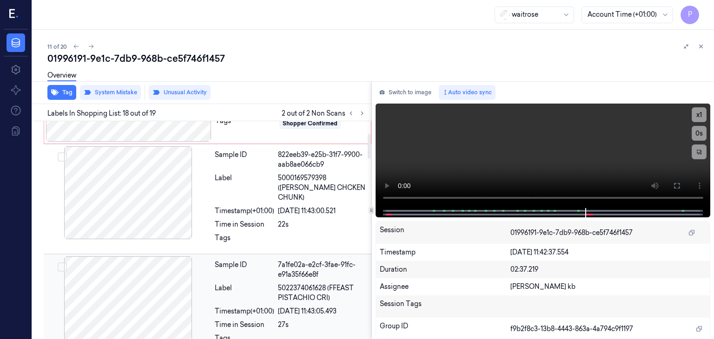
scroll to position [0, 0]
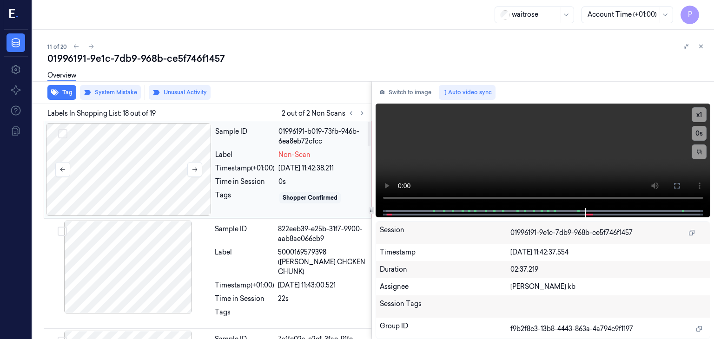
click at [134, 165] on div at bounding box center [129, 169] width 166 height 93
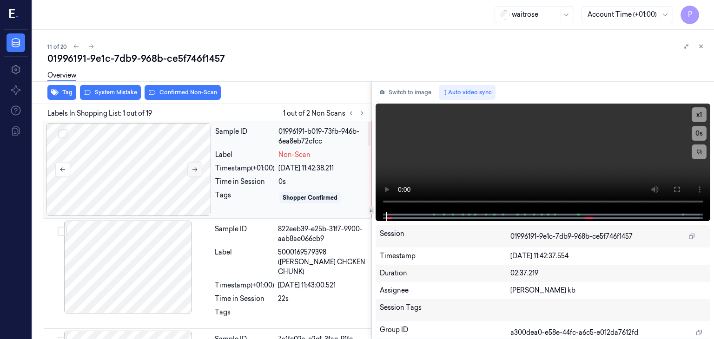
click at [195, 168] on icon at bounding box center [195, 169] width 7 height 7
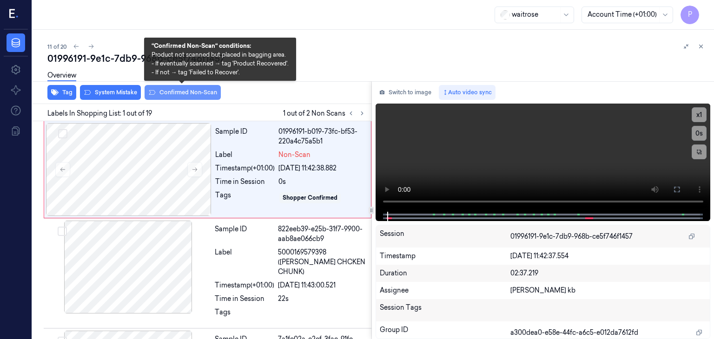
click at [186, 93] on button "Confirmed Non-Scan" at bounding box center [183, 92] width 76 height 15
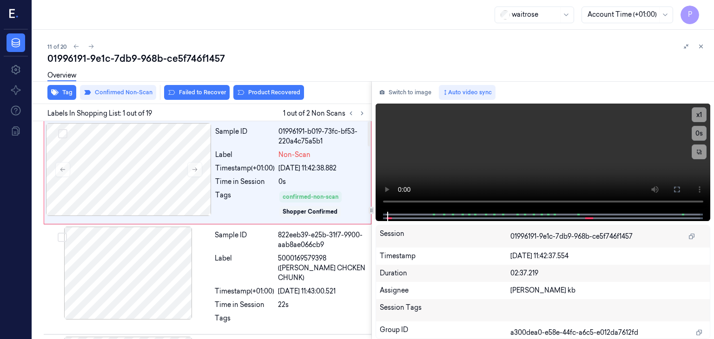
click at [257, 87] on div "Overview" at bounding box center [376, 77] width 659 height 24
click at [261, 93] on button "Product Recovered" at bounding box center [268, 92] width 71 height 15
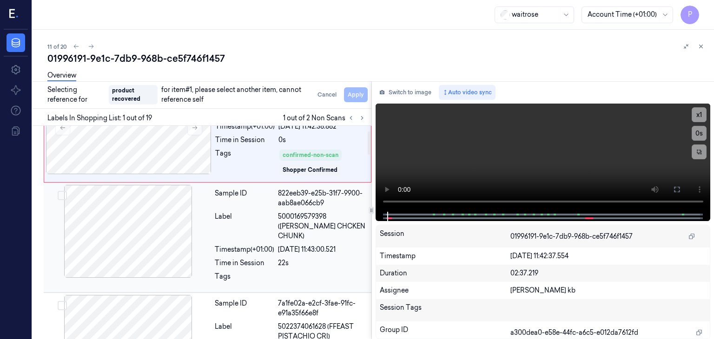
click at [117, 227] on div at bounding box center [129, 231] width 166 height 93
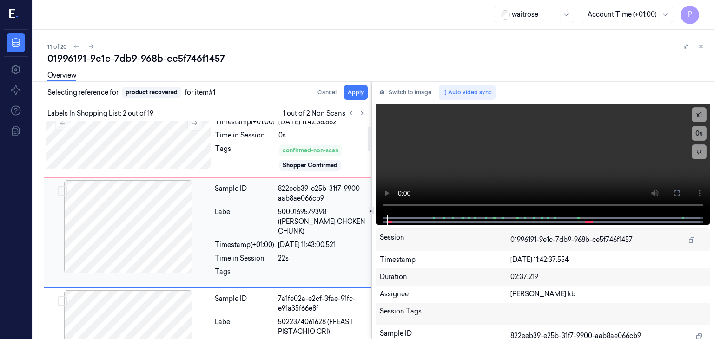
scroll to position [44, 0]
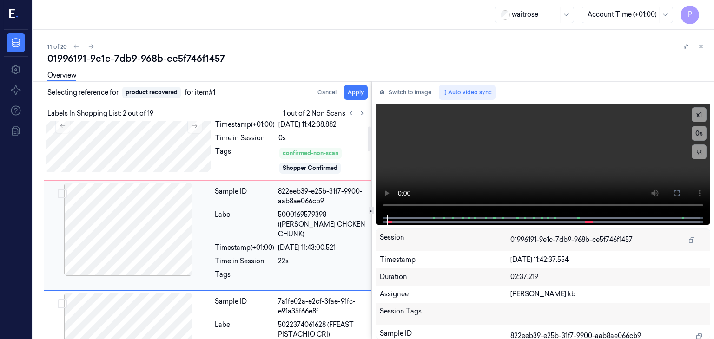
click at [59, 194] on button "Select row" at bounding box center [62, 193] width 9 height 9
click at [355, 93] on button "Apply" at bounding box center [356, 92] width 24 height 15
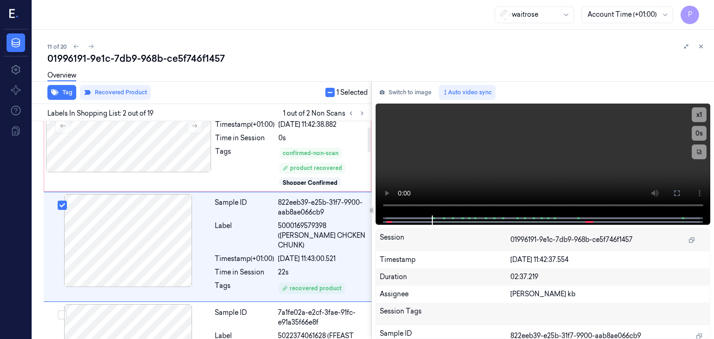
scroll to position [55, 0]
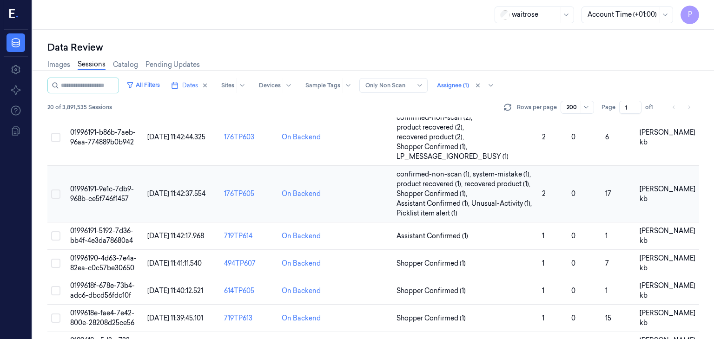
scroll to position [279, 0]
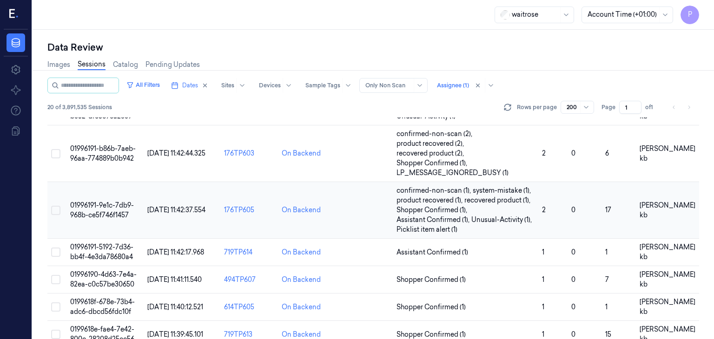
click at [110, 207] on span "01996191-9e1c-7db9-968b-ce5f746f1457" at bounding box center [102, 210] width 64 height 18
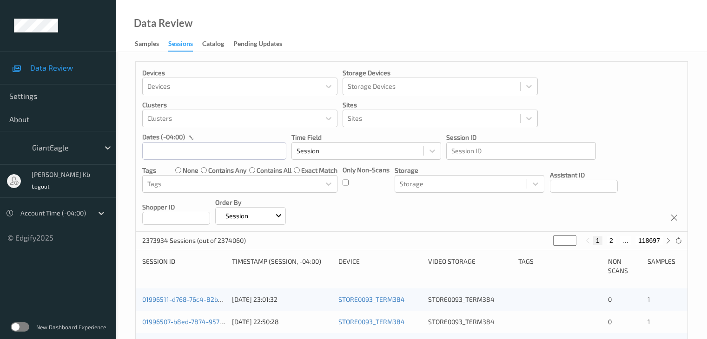
scroll to position [232, 0]
